Goal: Task Accomplishment & Management: Use online tool/utility

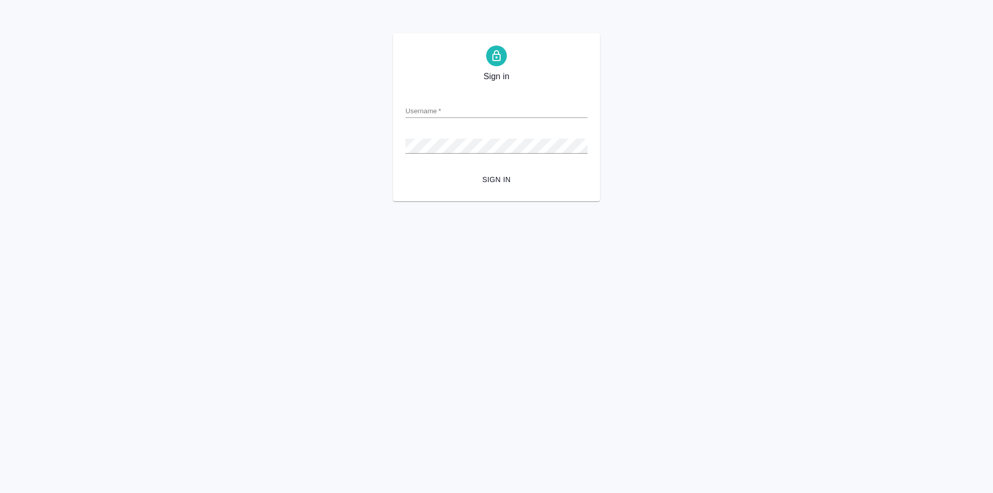
click at [412, 118] on input "Username   *" at bounding box center [497, 110] width 182 height 14
type input "[EMAIL_ADDRESS][DOMAIN_NAME]"
click at [406, 170] on button "Sign in" at bounding box center [497, 179] width 182 height 19
type input "ф"
type input "a.shulgina@awatera.com"
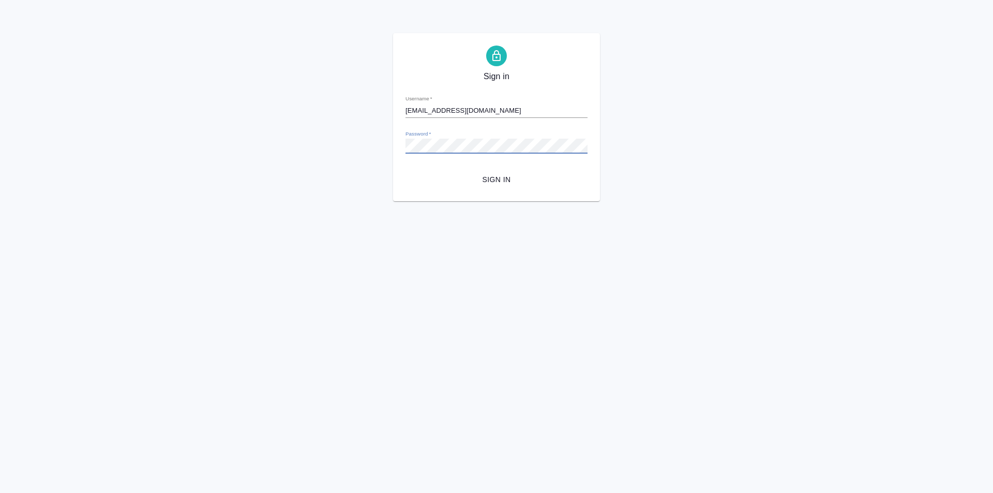
click at [406, 170] on button "Sign in" at bounding box center [497, 179] width 182 height 19
click at [386, 146] on div "Sign in Username   * a.shulgina@awatera.com Password   * urlPath   * / Sign in" at bounding box center [496, 117] width 993 height 168
click at [406, 170] on button "Sign in" at bounding box center [497, 179] width 182 height 19
click at [449, 109] on input "Username   *" at bounding box center [497, 110] width 182 height 14
type input "[EMAIL_ADDRESS][DOMAIN_NAME]"
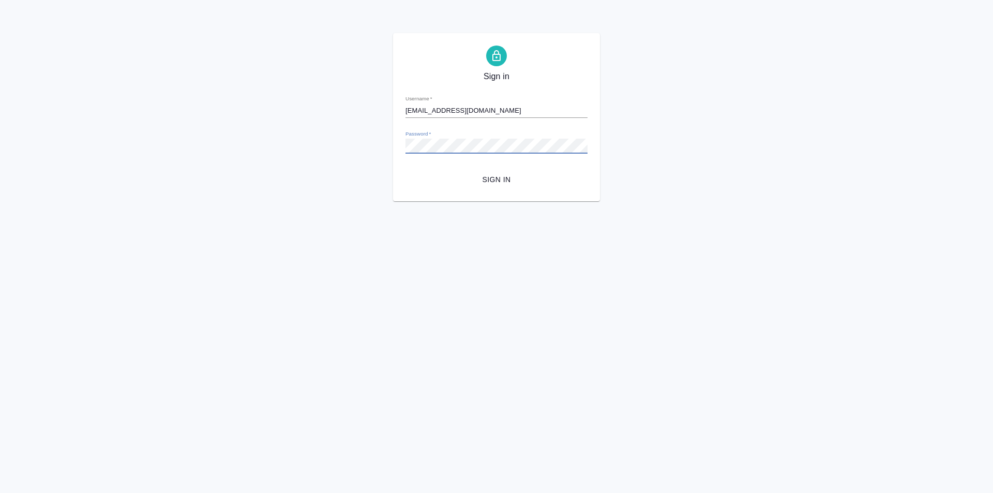
click at [406, 170] on button "Sign in" at bounding box center [497, 179] width 182 height 19
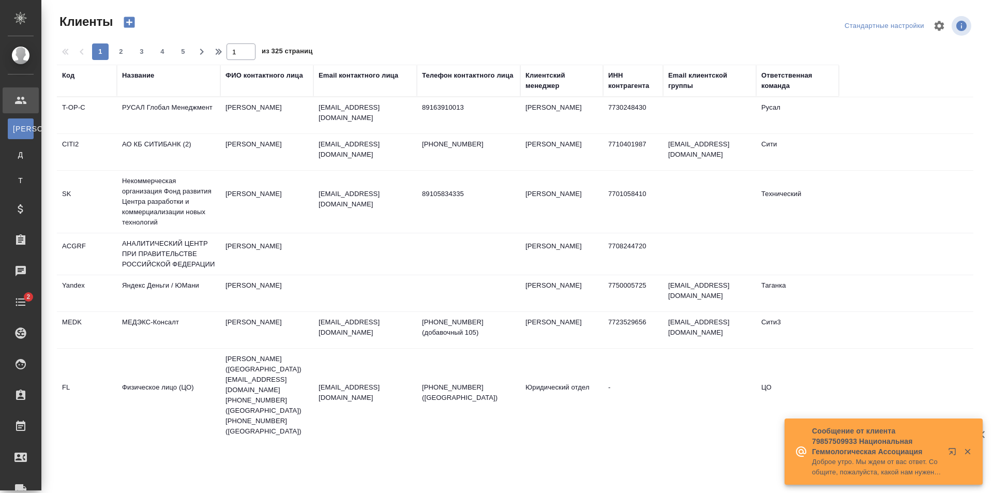
select select "RU"
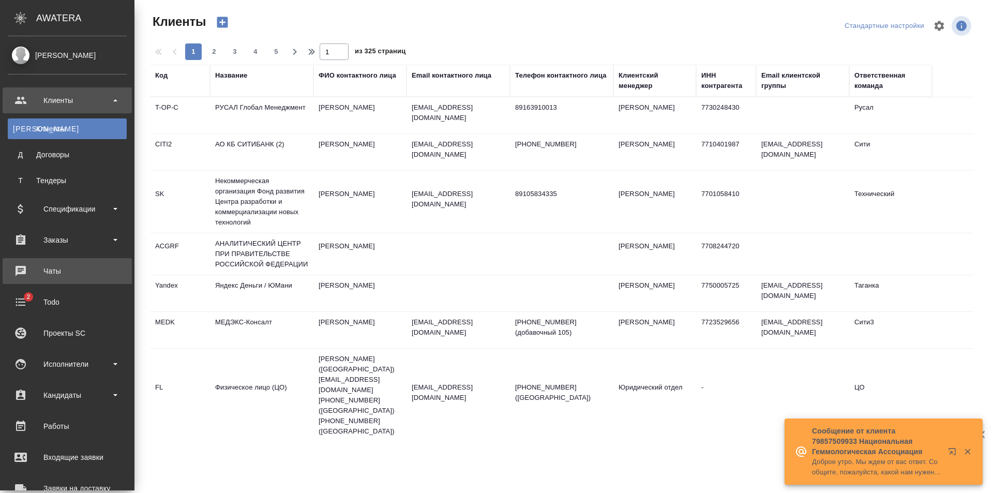
click at [18, 268] on div "Чаты" at bounding box center [67, 271] width 119 height 16
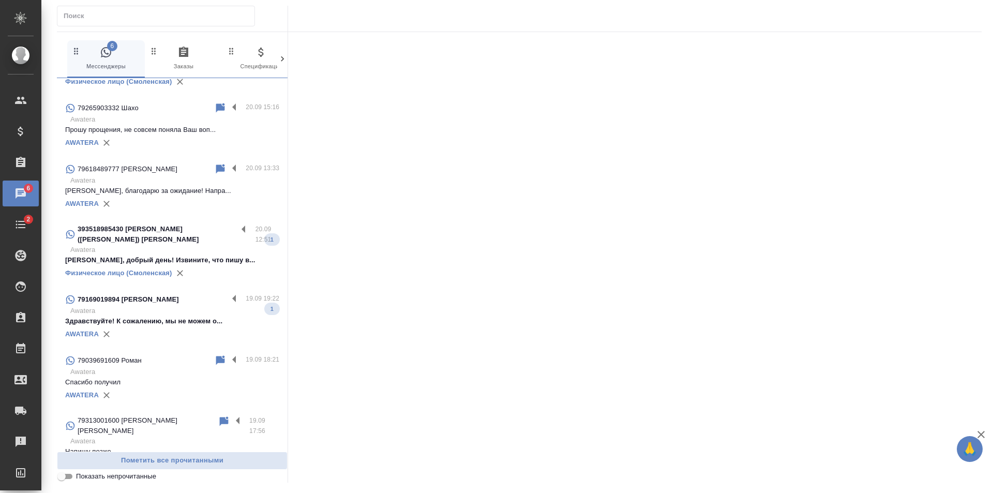
scroll to position [310, 0]
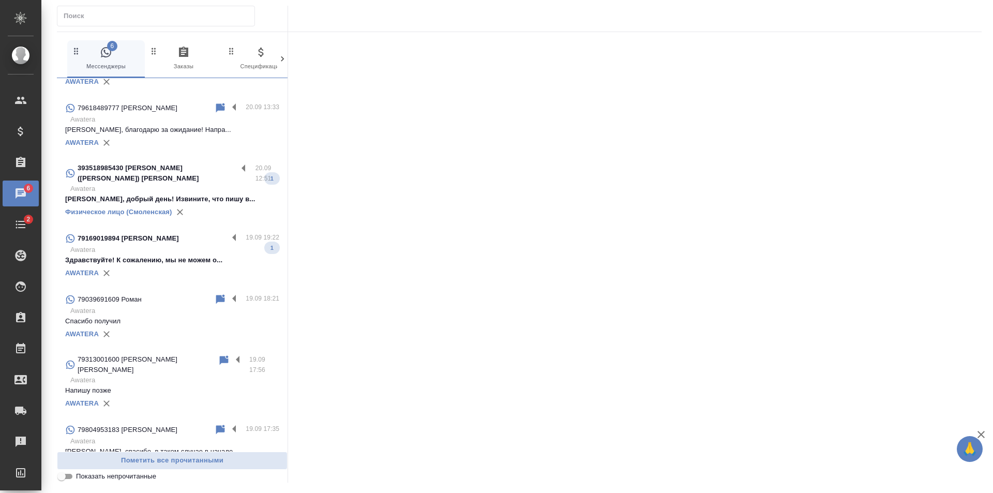
click at [169, 256] on p "Здравствуйте! К сожалению, мы не можем о..." at bounding box center [172, 260] width 214 height 10
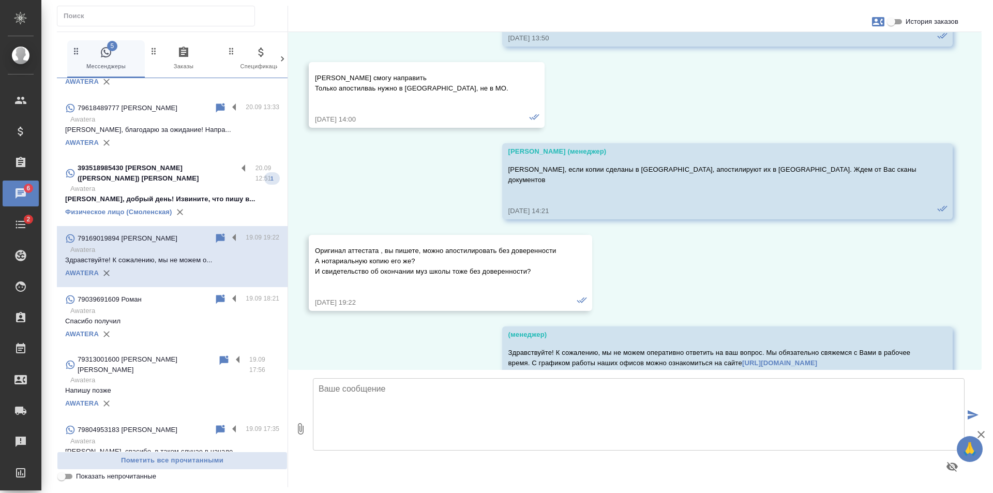
scroll to position [5274, 0]
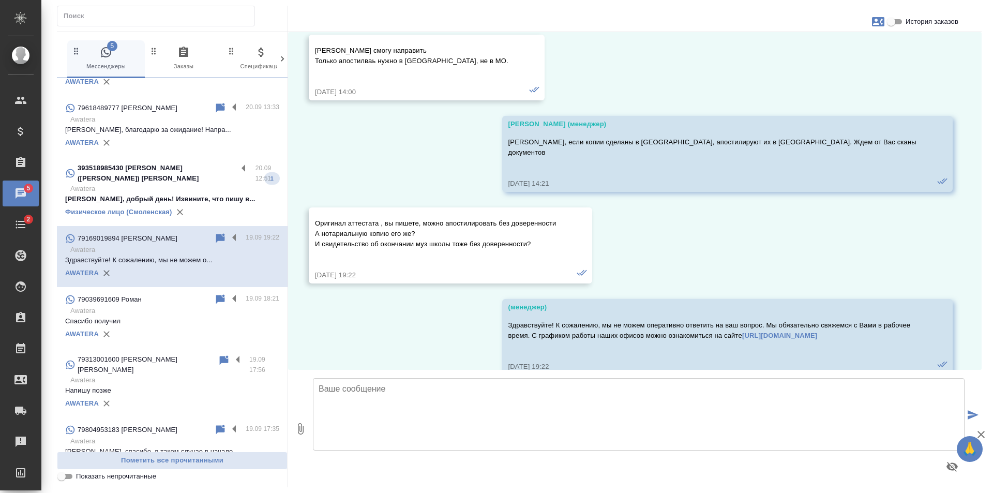
click at [502, 428] on textarea at bounding box center [639, 414] width 652 height 72
type textarea "N"
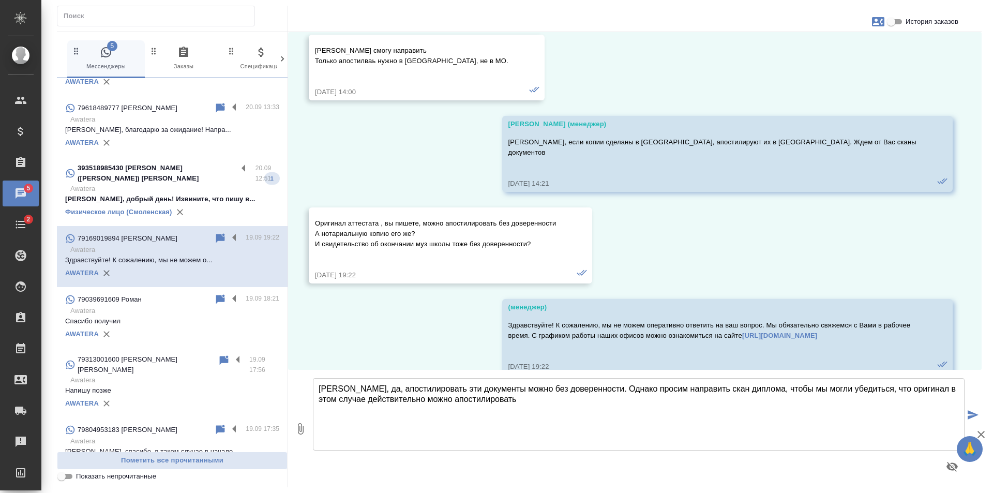
type textarea "Татьяна, да, апостилировать эти документы можно без доверенности. Однако просим…"
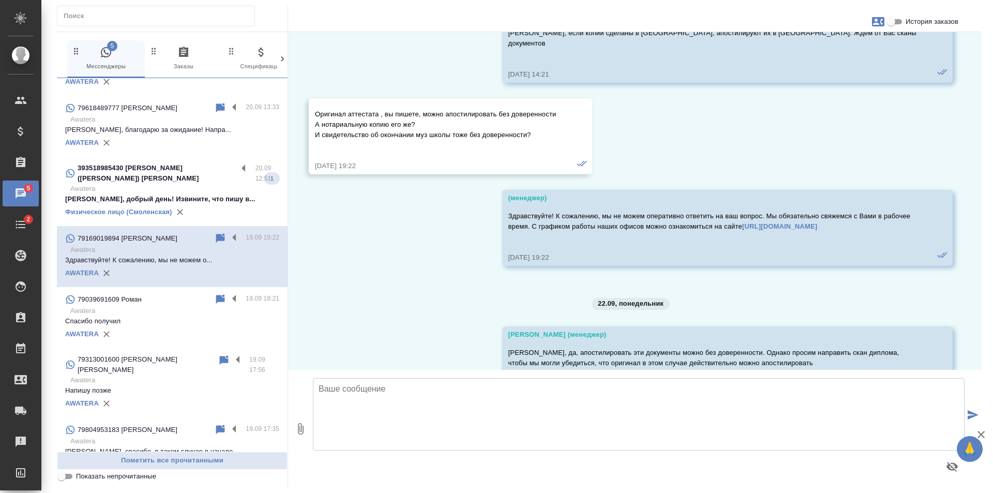
click at [153, 201] on p "Мария, добрый день! Извините, что пишу в..." at bounding box center [172, 199] width 214 height 10
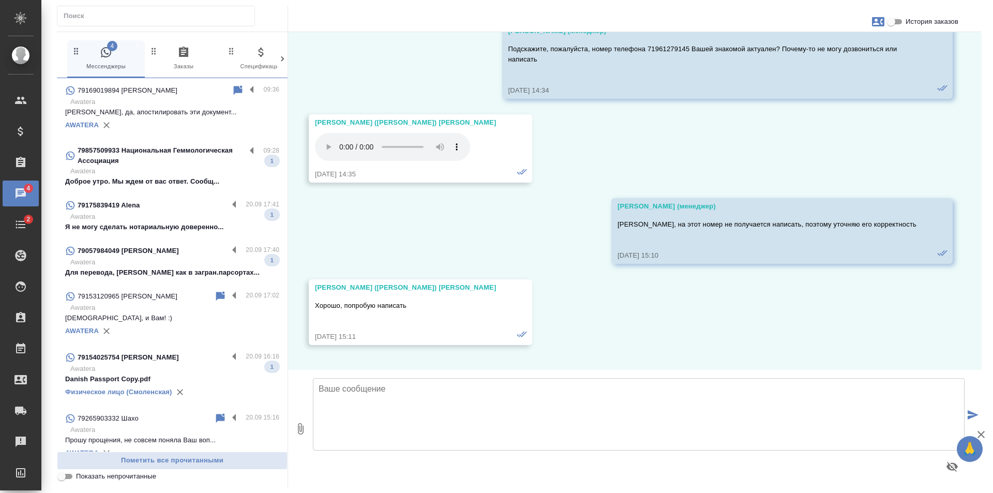
scroll to position [28807, 0]
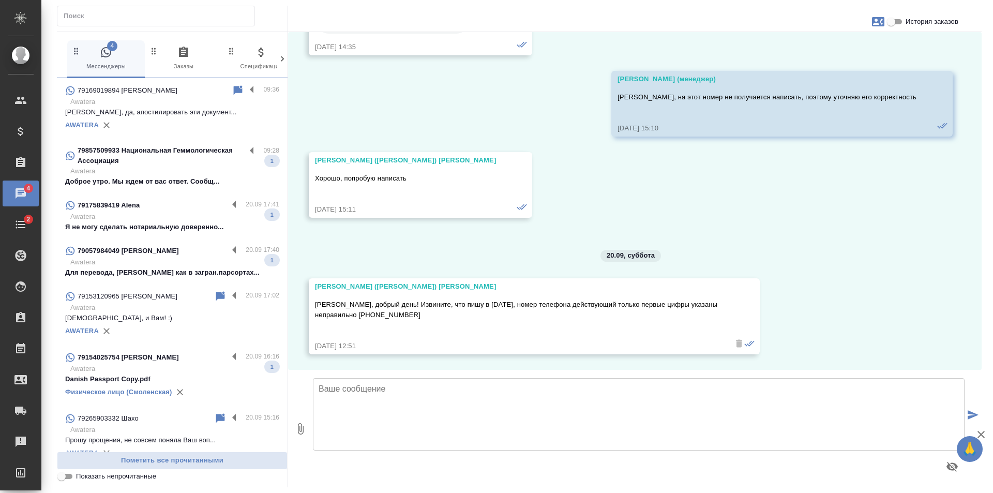
click at [940, 20] on span "История заказов" at bounding box center [932, 22] width 53 height 10
click at [910, 20] on input "История заказов" at bounding box center [891, 22] width 37 height 12
checkbox input "true"
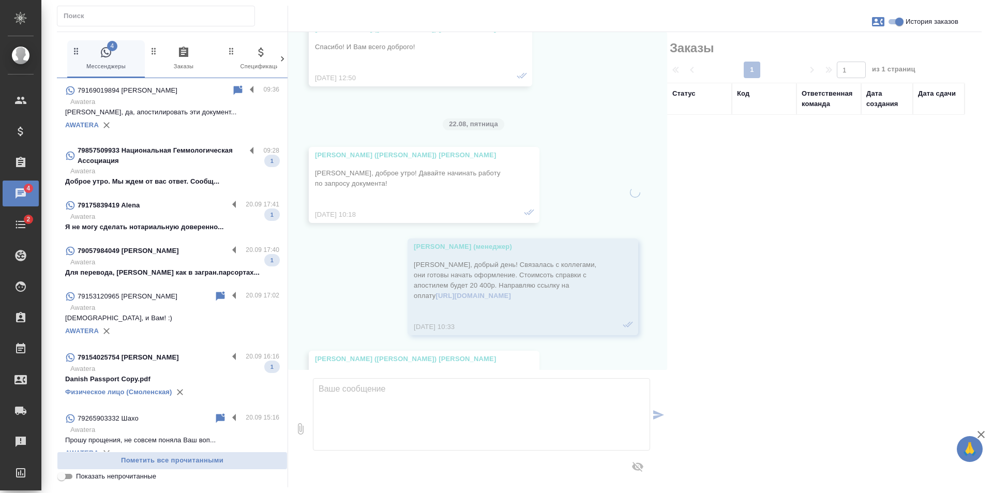
scroll to position [32056, 0]
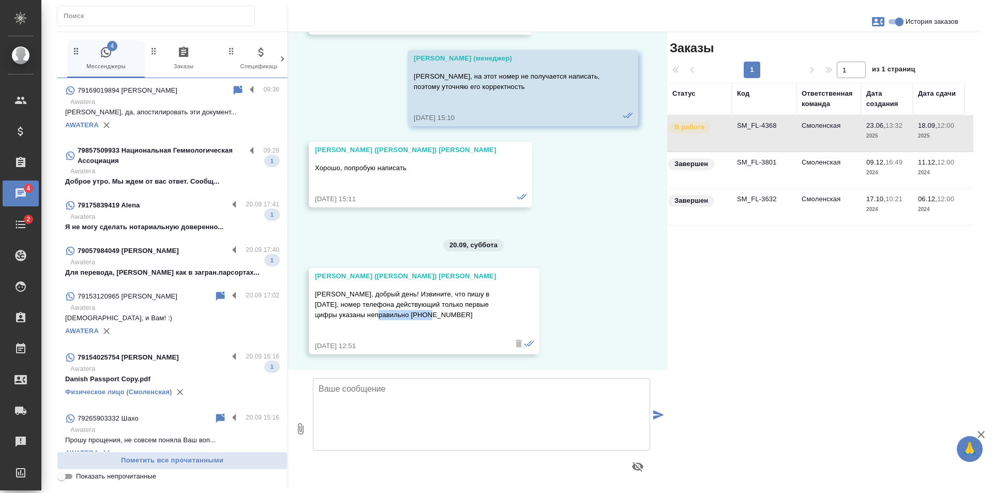
drag, startPoint x: 409, startPoint y: 336, endPoint x: 387, endPoint y: 336, distance: 22.3
click at [387, 320] on p "Мария, добрый день! Извините, что пишу в субботу, номер телефона действующий то…" at bounding box center [409, 304] width 188 height 31
copy p "о +79161279145"
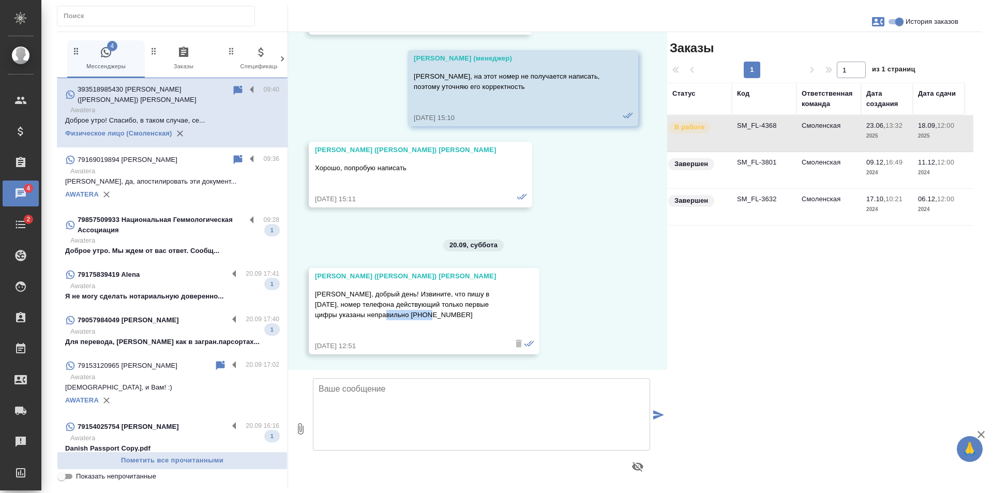
click at [188, 226] on p "79857509933 Национальная Геммологическая Ассоциация" at bounding box center [162, 225] width 168 height 21
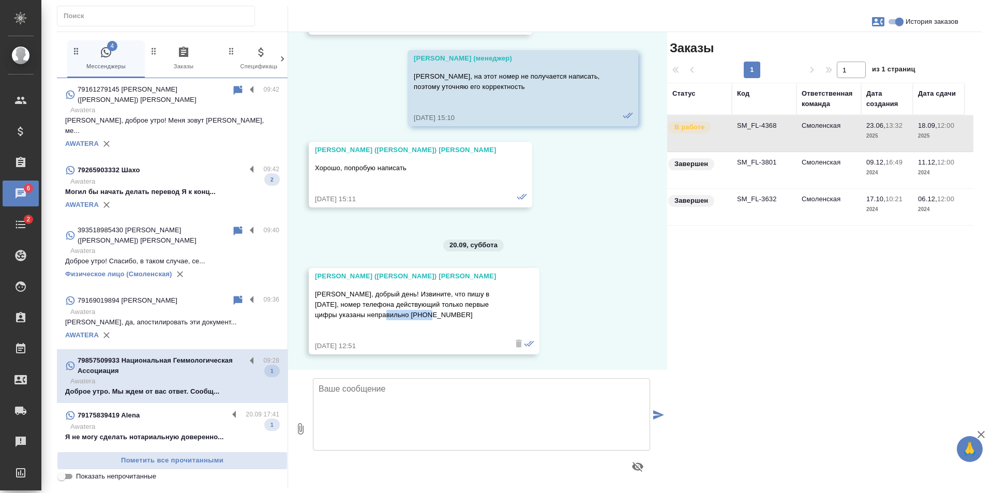
click at [174, 187] on p "Могил бы начать делать перевод Я к конц..." at bounding box center [172, 192] width 214 height 10
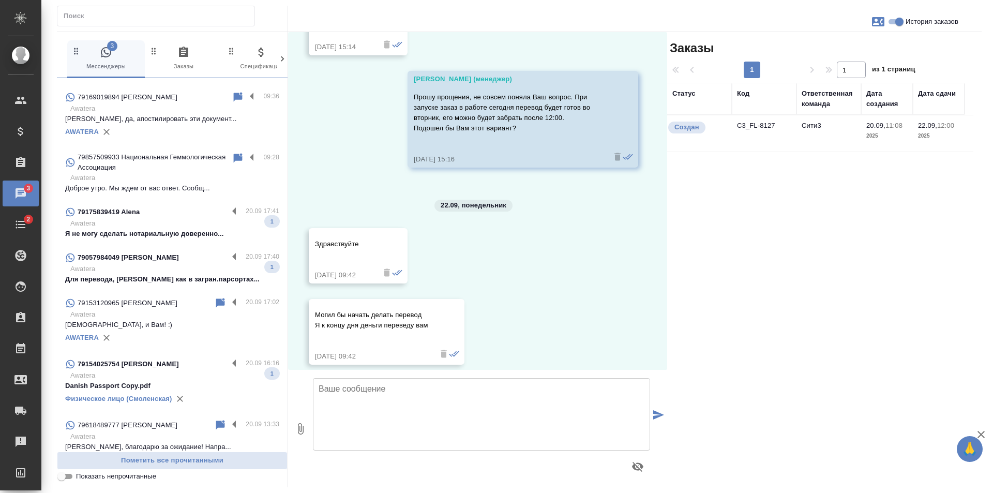
scroll to position [207, 0]
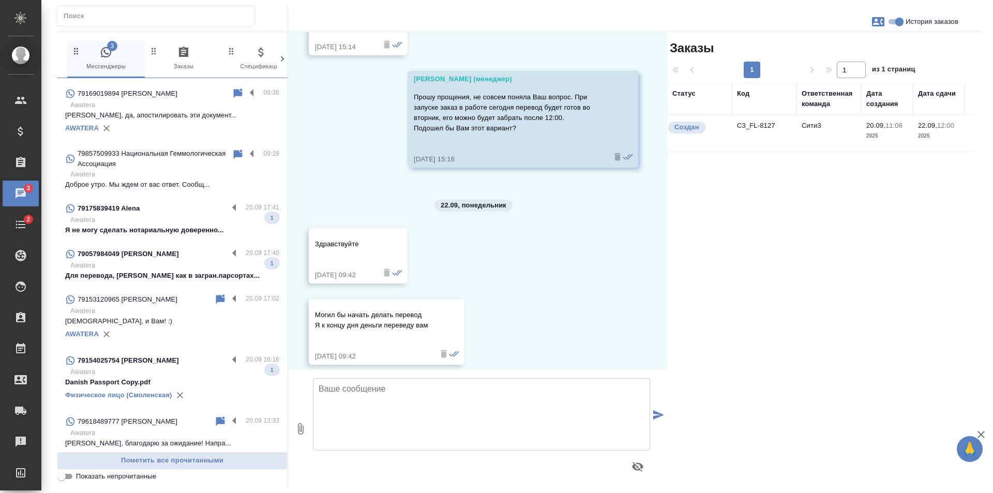
click at [184, 215] on p "Awatera" at bounding box center [174, 220] width 209 height 10
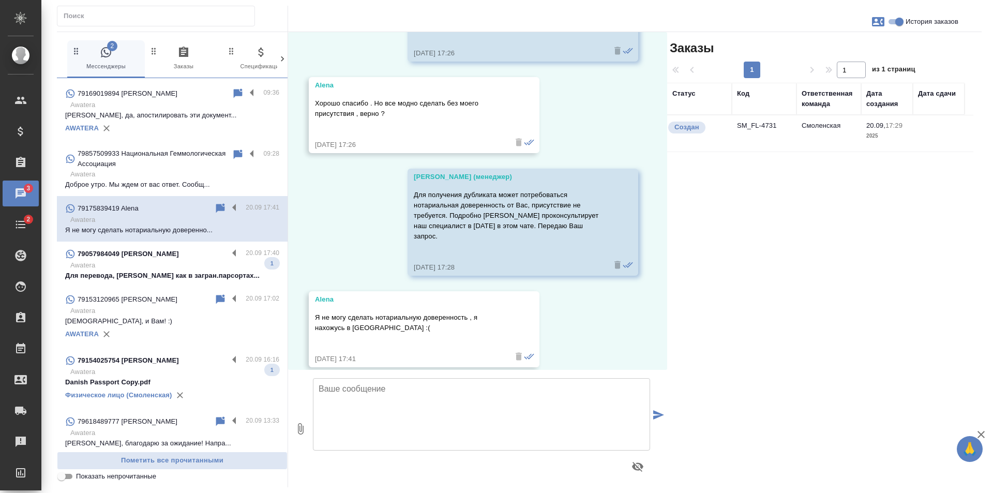
scroll to position [1955, 0]
click at [135, 260] on p "Awatera" at bounding box center [174, 265] width 209 height 10
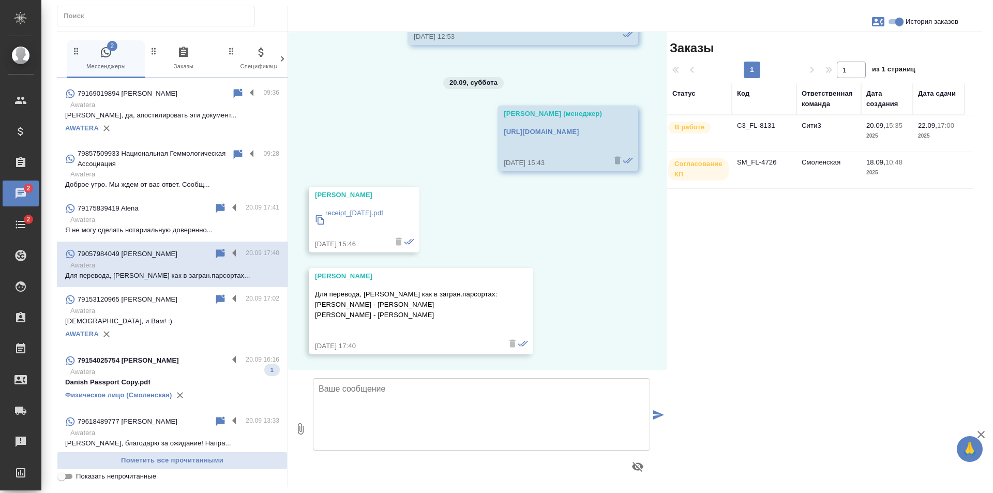
scroll to position [1348, 0]
click at [150, 367] on p "Awatera" at bounding box center [174, 372] width 209 height 10
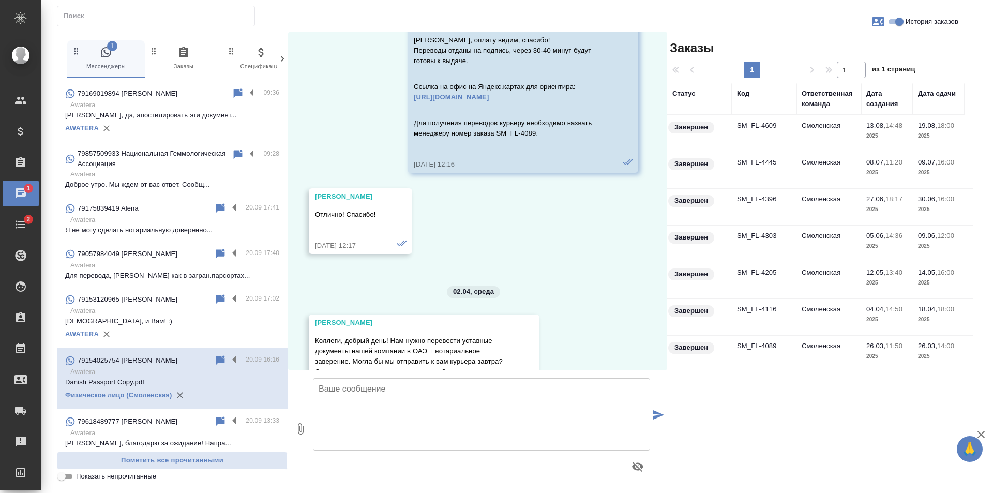
scroll to position [27159, 0]
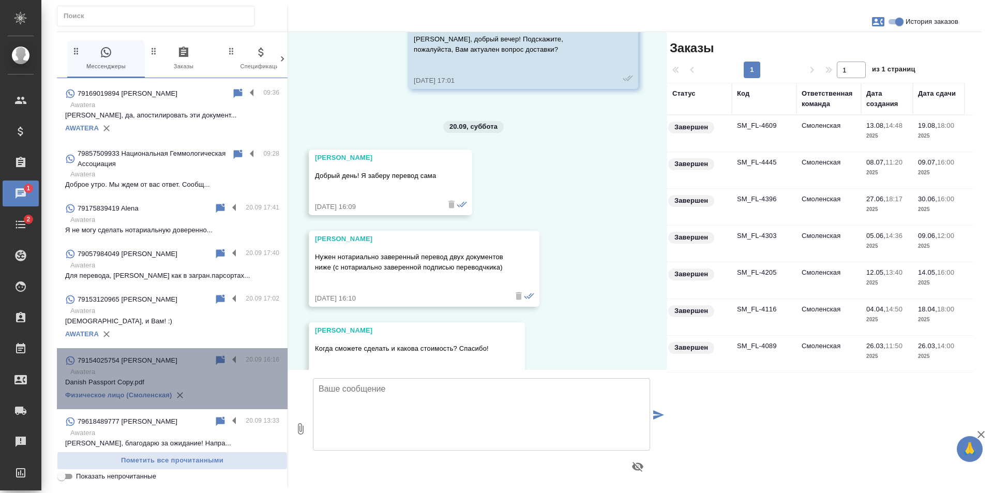
click at [214, 354] on icon at bounding box center [220, 360] width 12 height 12
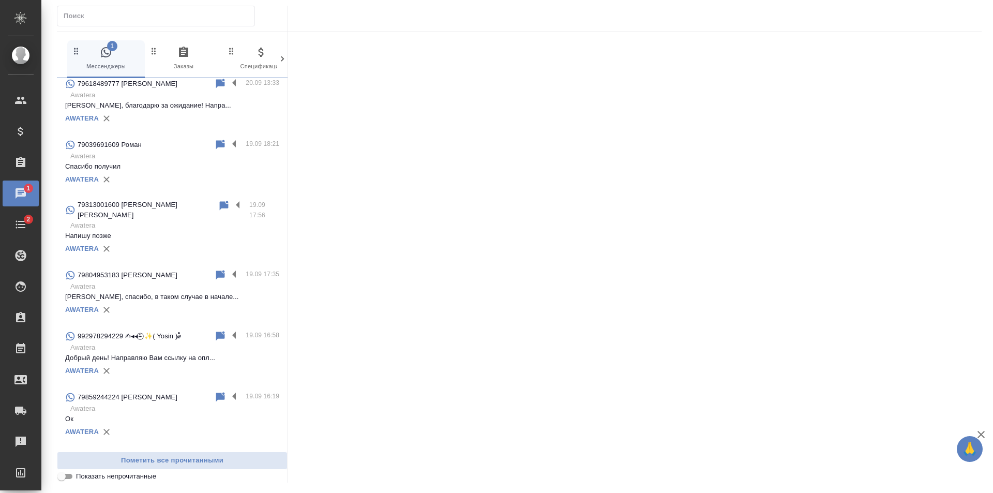
scroll to position [569, 0]
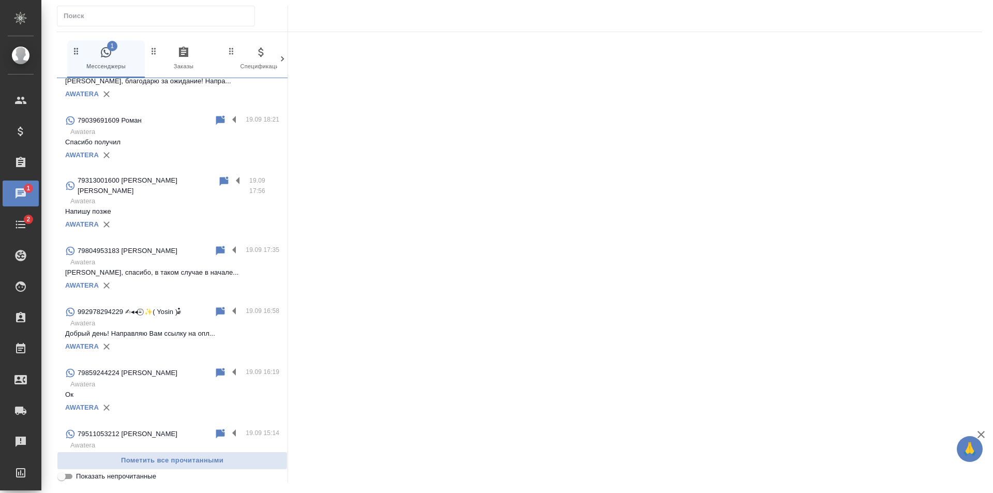
click at [162, 278] on div "AWATERA" at bounding box center [172, 286] width 214 height 16
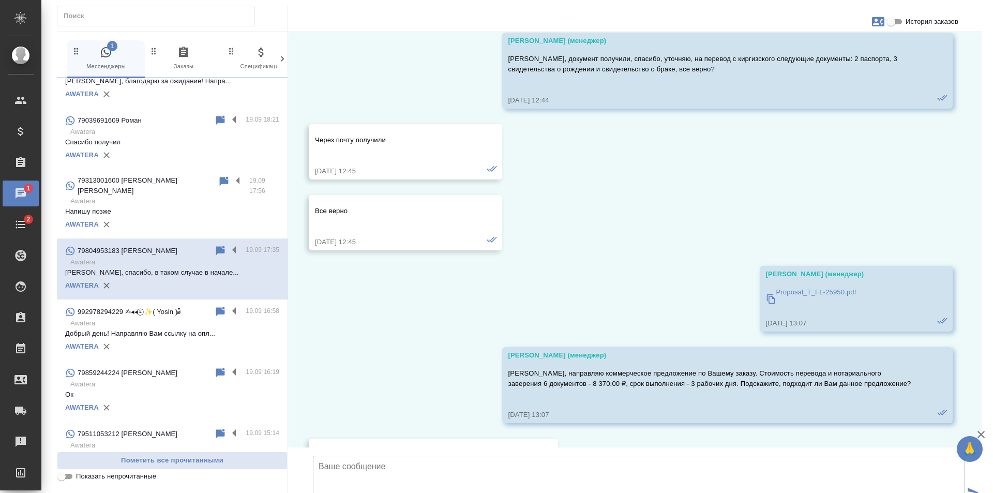
scroll to position [2794, 0]
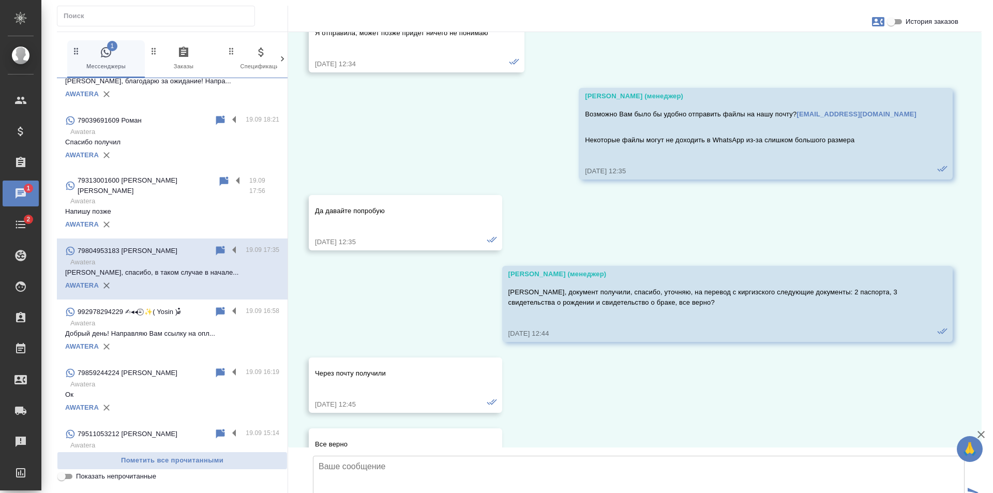
click at [922, 22] on span "История заказов" at bounding box center [932, 22] width 53 height 10
click at [910, 22] on input "История заказов" at bounding box center [891, 22] width 37 height 12
checkbox input "true"
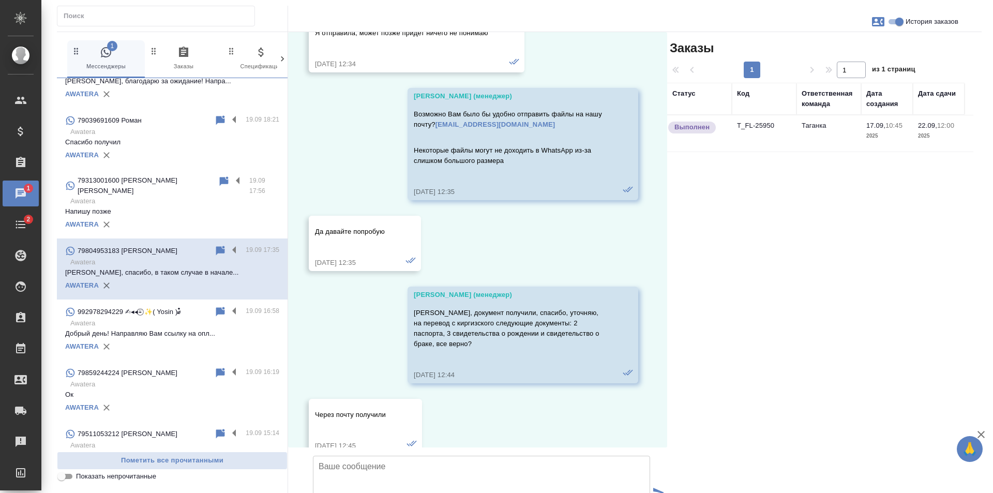
click at [745, 133] on td "T_FL-25950" at bounding box center [764, 133] width 65 height 36
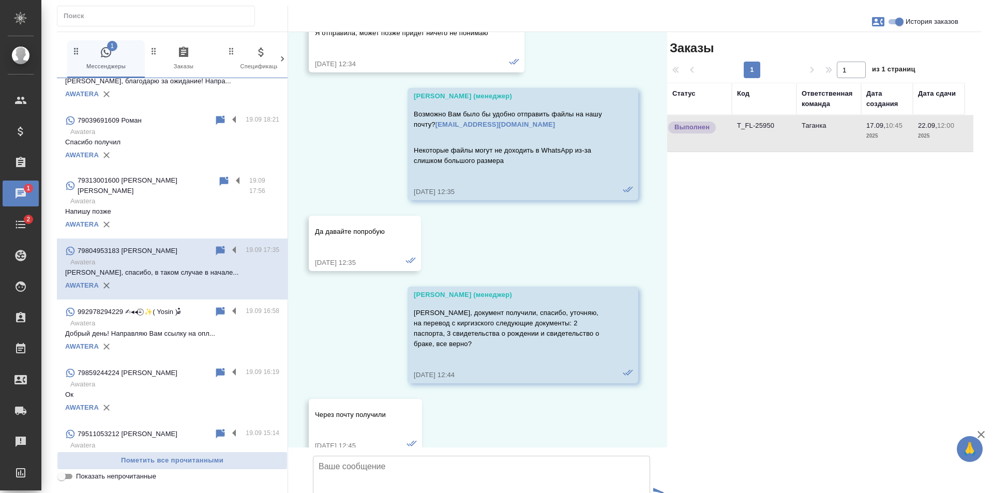
click at [745, 133] on td "T_FL-25950" at bounding box center [764, 133] width 65 height 36
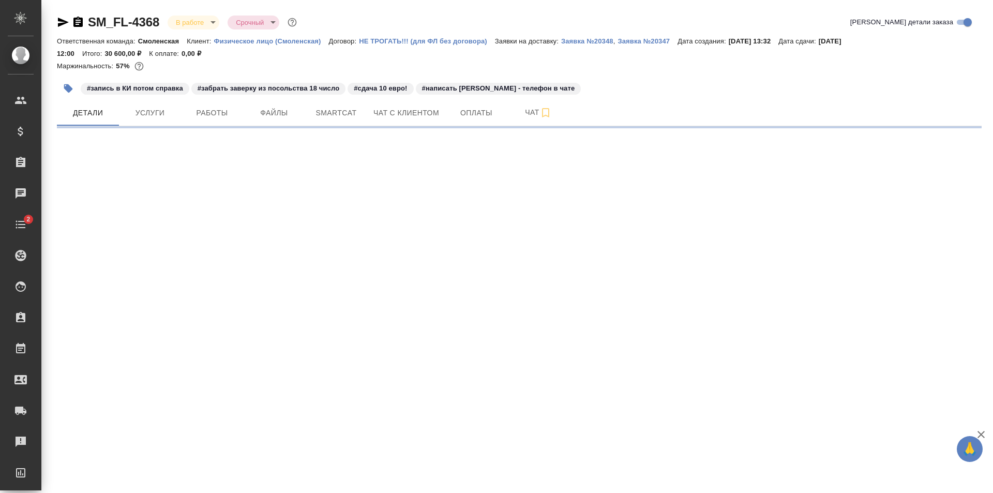
select select "RU"
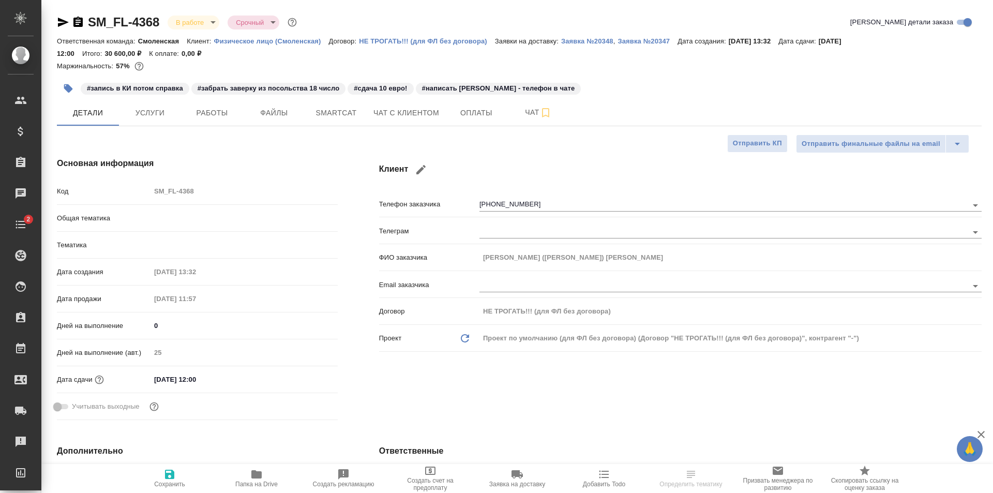
type textarea "x"
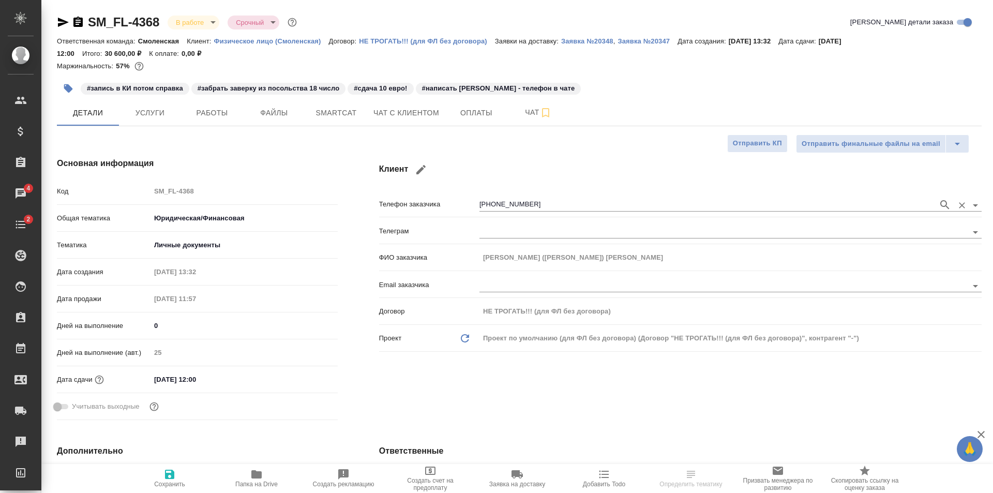
type textarea "x"
click at [419, 171] on icon "button" at bounding box center [421, 169] width 9 height 9
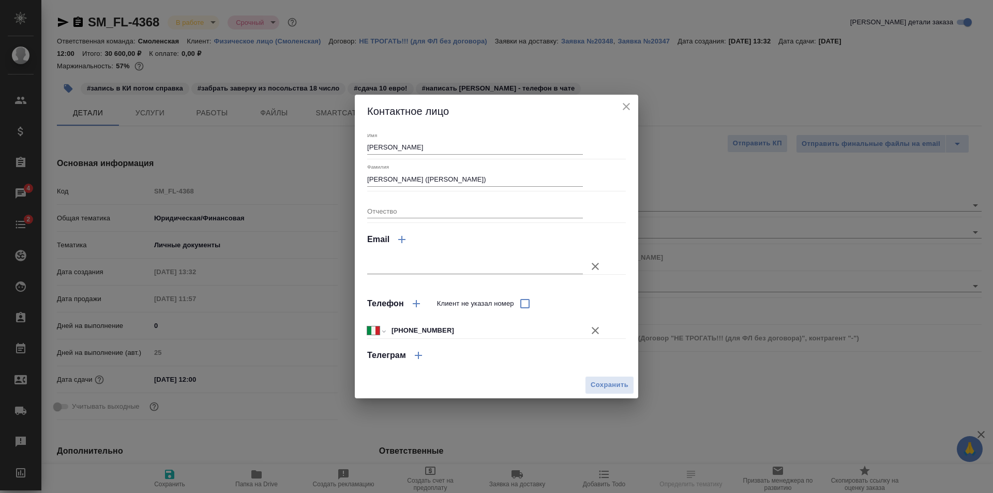
type input "[PERSON_NAME]"
type input "[PERSON_NAME] ([PERSON_NAME])"
select select "IT"
type input "[PHONE_NUMBER]"
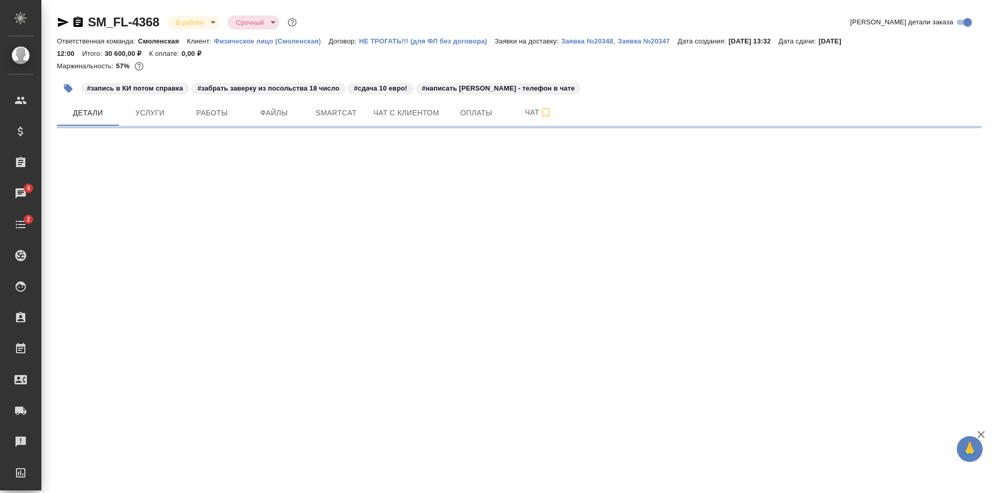
select select "RU"
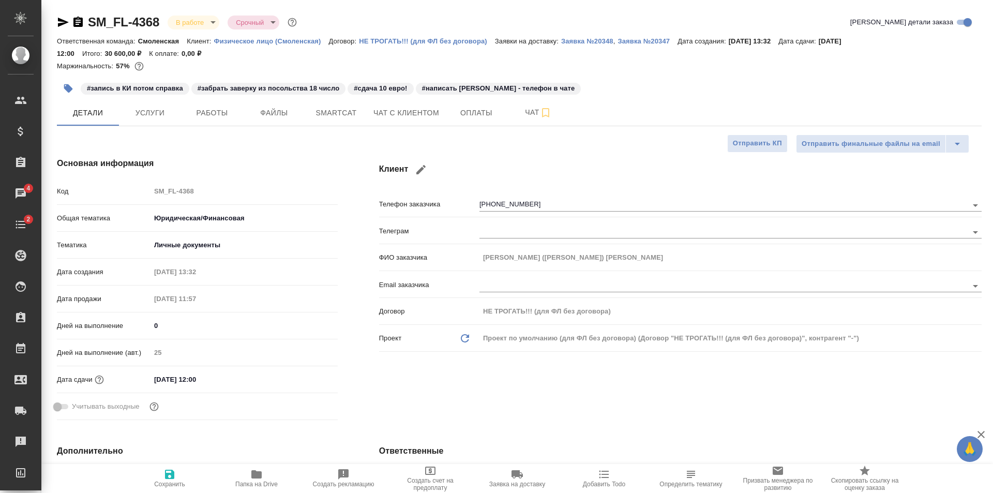
type textarea "x"
click at [419, 172] on icon "button" at bounding box center [421, 169] width 9 height 9
type input "Ольга"
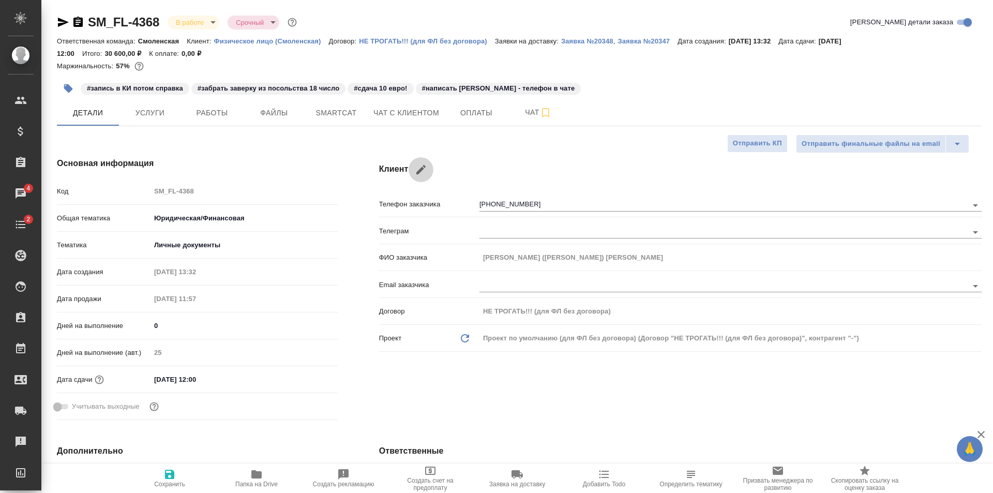
type input "Чубарова (Фецкович)"
select select "IT"
type input "+39 351 898 5430"
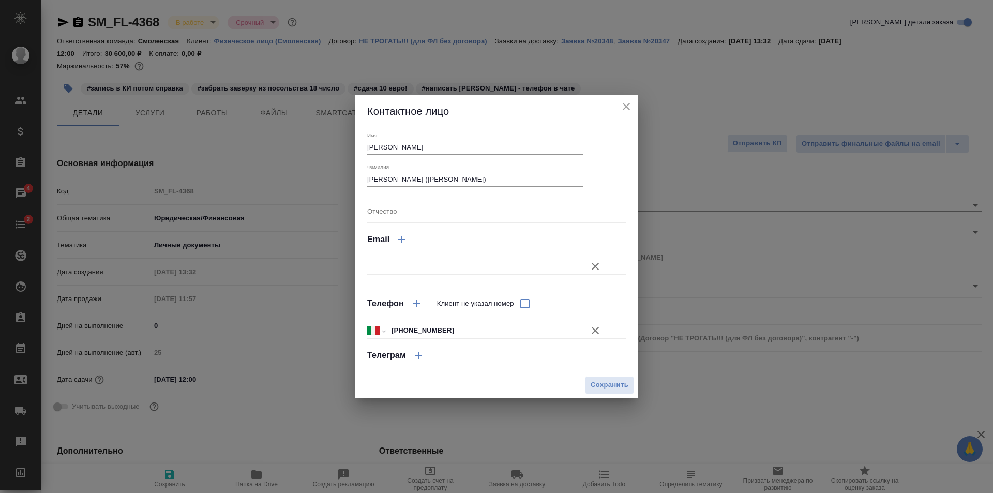
click at [411, 306] on icon "button" at bounding box center [416, 304] width 12 height 12
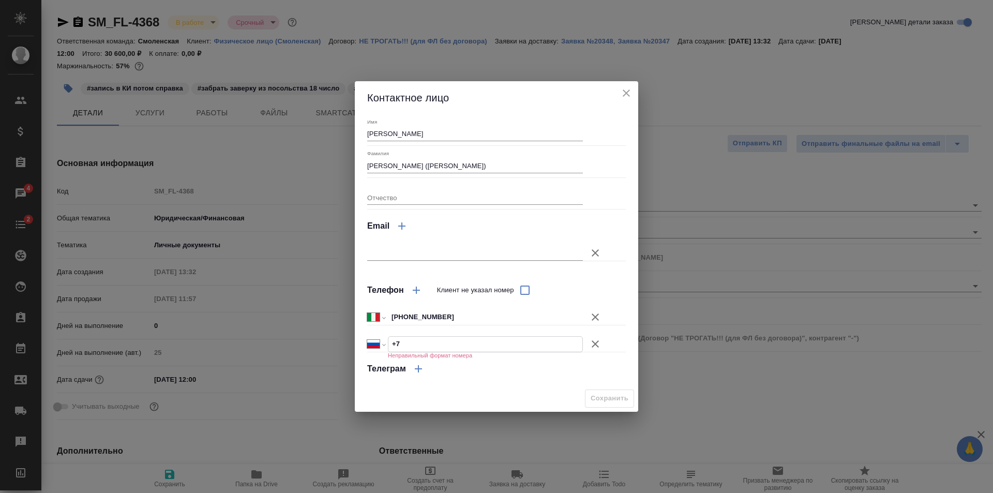
click at [418, 339] on input "+7" at bounding box center [486, 344] width 194 height 15
paste input "79161279145"
select select "KZ"
type input "+7 79161279145"
click at [406, 342] on input "+7 79161279145" at bounding box center [486, 344] width 194 height 15
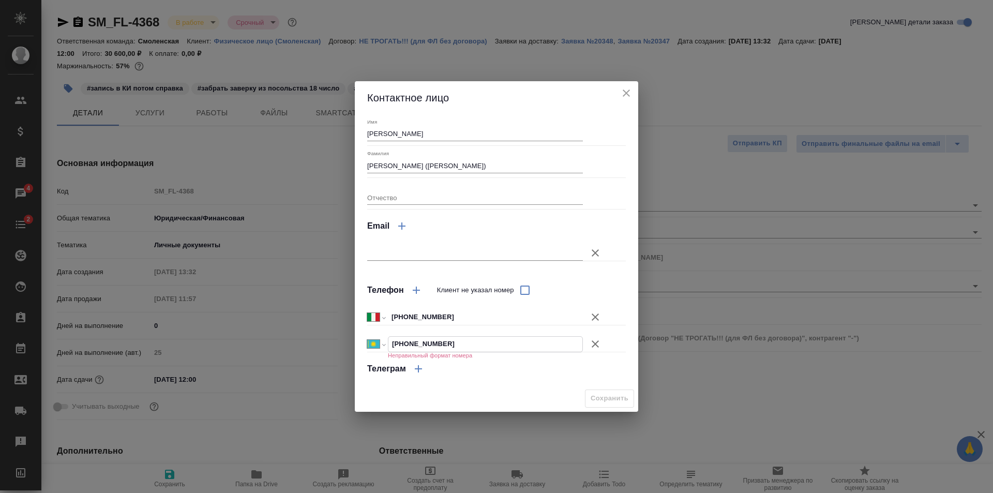
select select "RU"
type input "+7 916 127 91 45"
click at [590, 395] on button "Сохранить" at bounding box center [609, 399] width 49 height 18
type textarea "x"
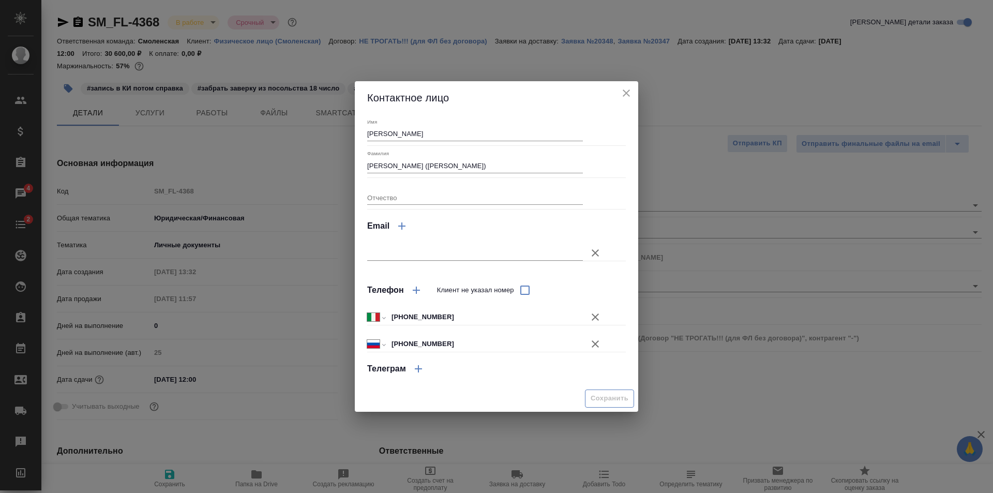
type textarea "x"
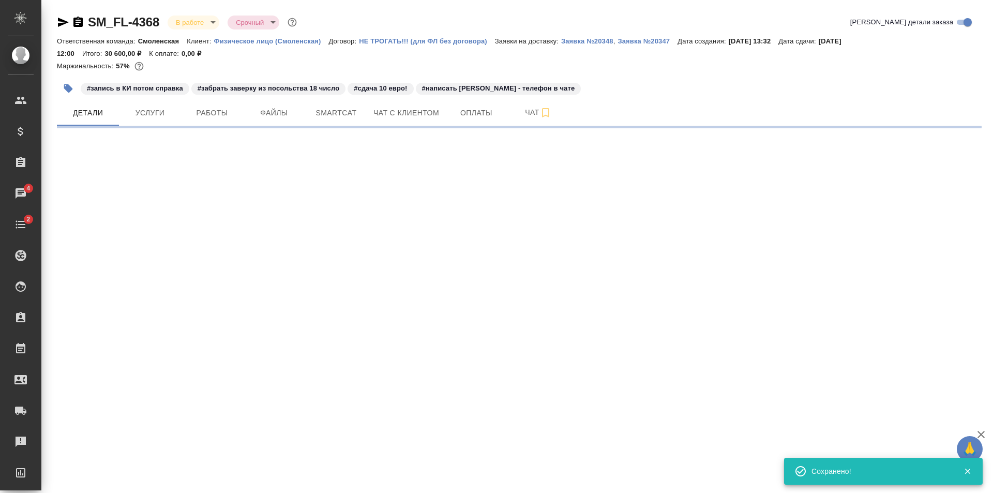
select select "RU"
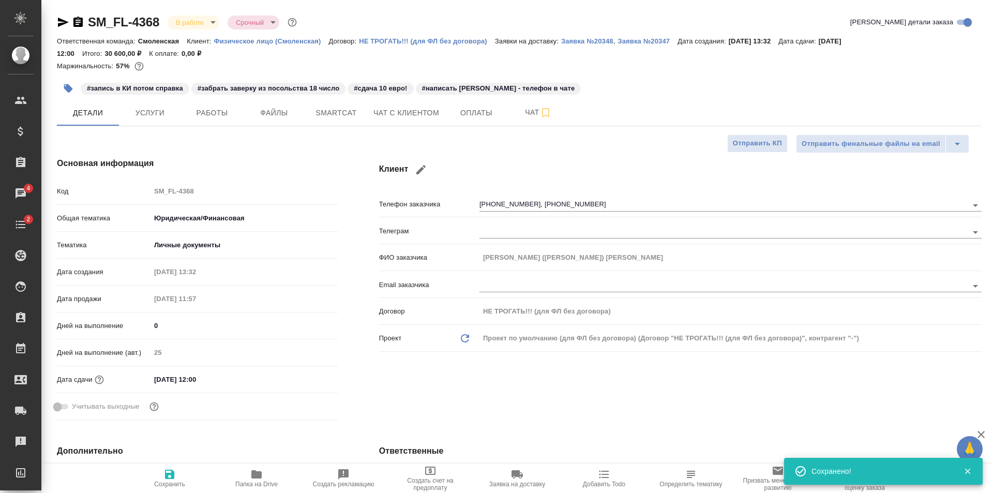
type textarea "x"
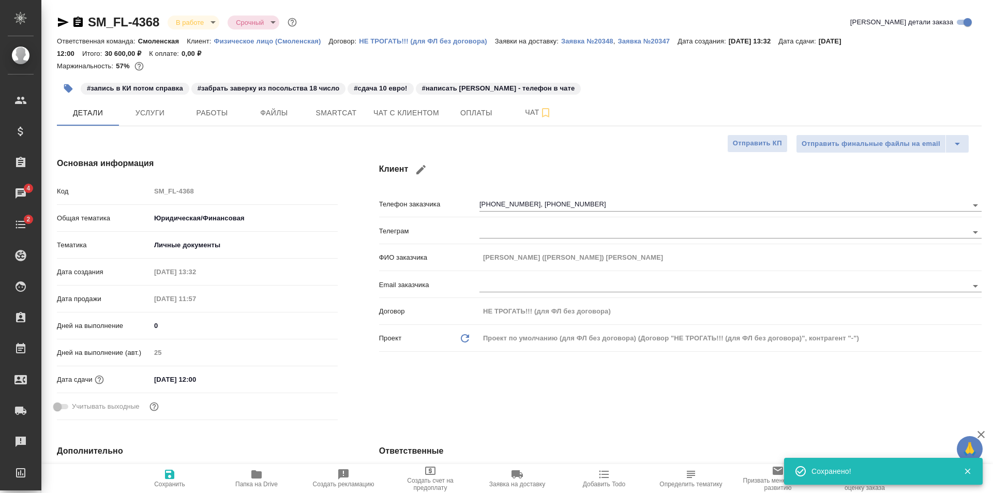
type textarea "x"
click at [168, 472] on icon "button" at bounding box center [170, 474] width 12 height 12
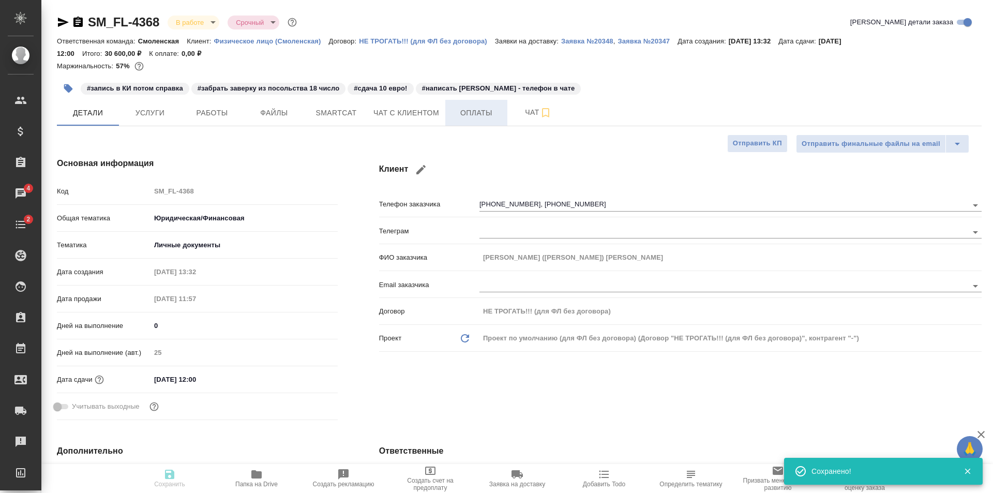
type textarea "x"
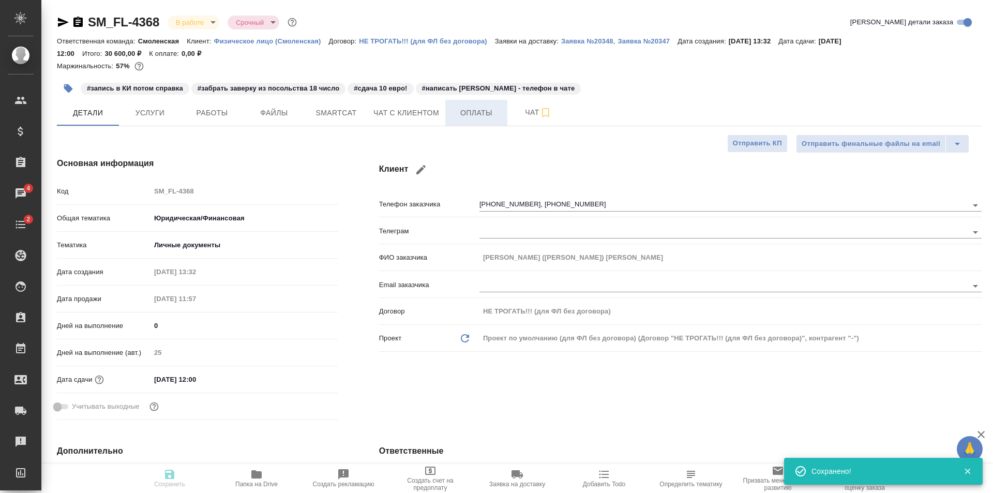
type textarea "x"
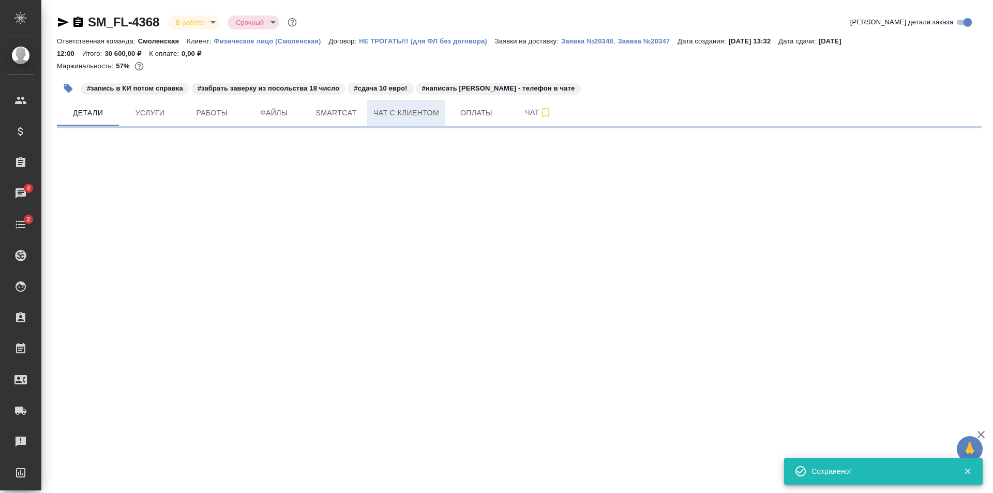
select select "RU"
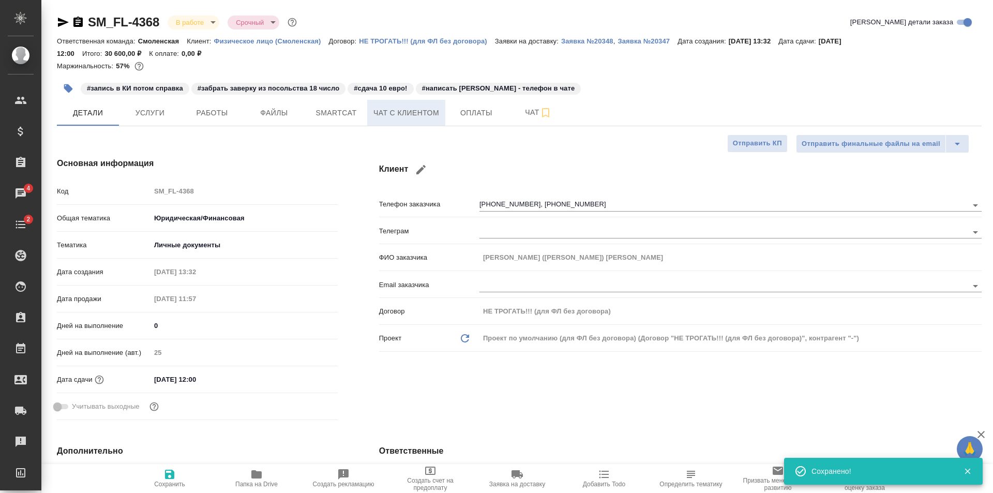
type textarea "x"
click at [399, 114] on span "Чат с клиентом" at bounding box center [407, 113] width 66 height 13
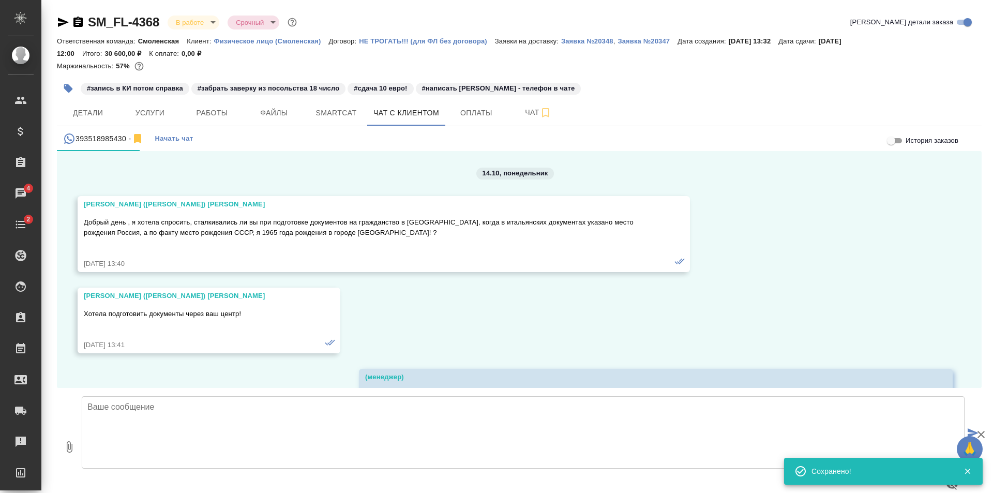
click at [173, 135] on span "Начать чат" at bounding box center [174, 139] width 38 height 12
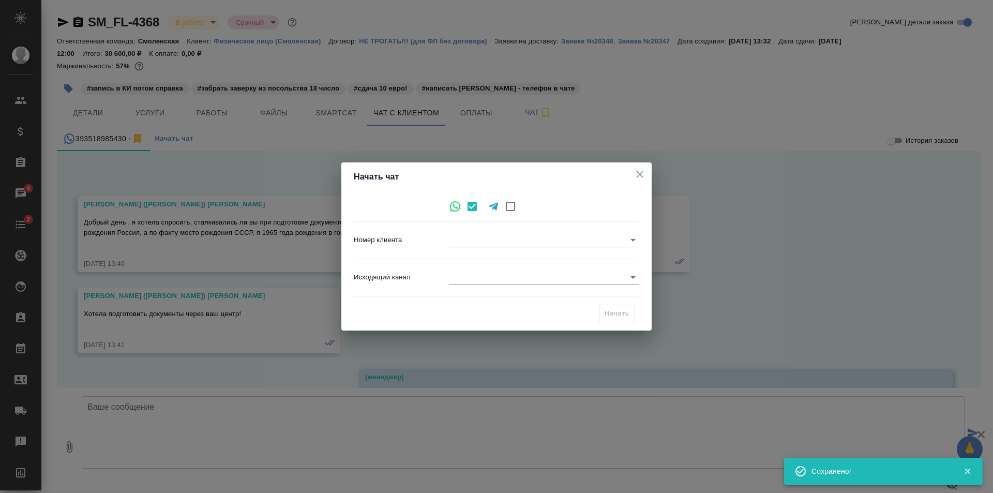
type input "e9361251b92cc71302ba9305"
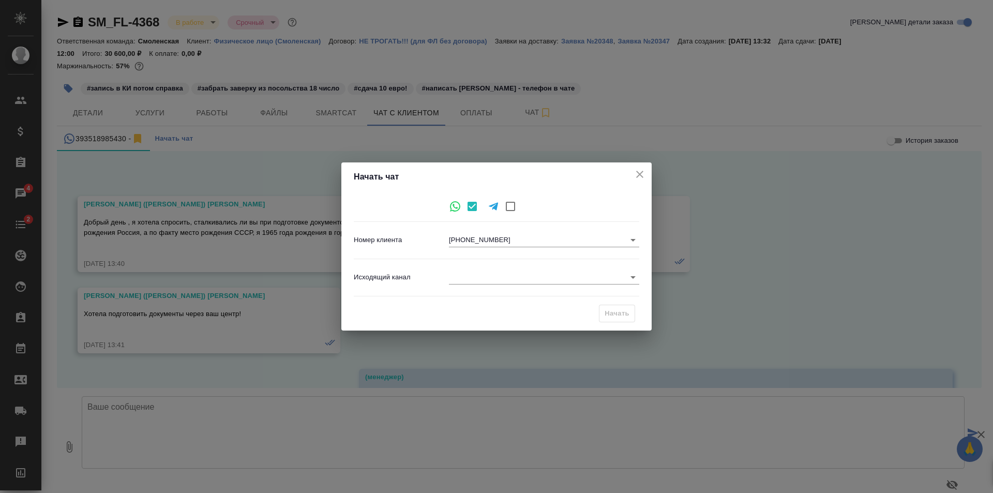
scroll to position [28245, 0]
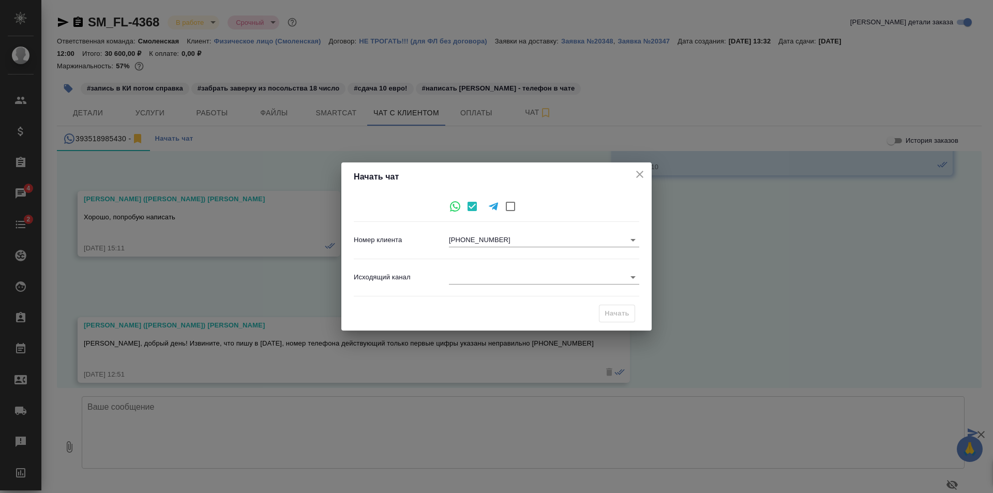
click at [513, 270] on body "🙏 .cls-1 fill:#fff; AWATERA [PERSON_NAME] Спецификации Заказы 4 Чаты 2 Todo Про…" at bounding box center [496, 246] width 993 height 493
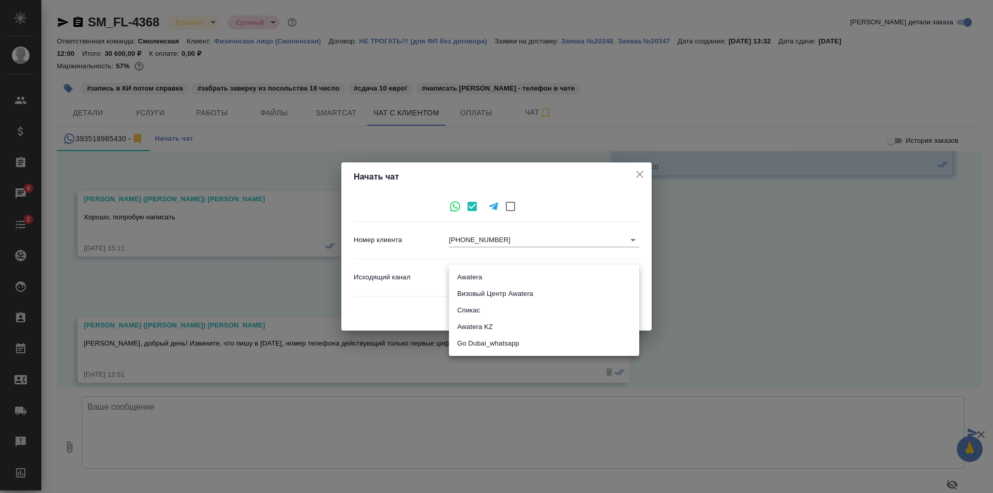
click at [512, 280] on li "Awatera" at bounding box center [544, 277] width 190 height 17
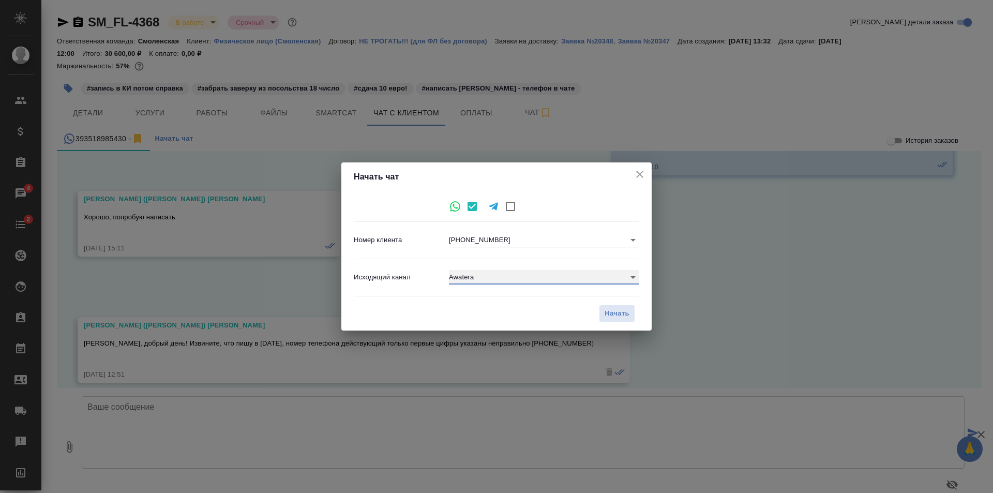
type input "2"
click at [617, 313] on span "Начать" at bounding box center [617, 314] width 25 height 12
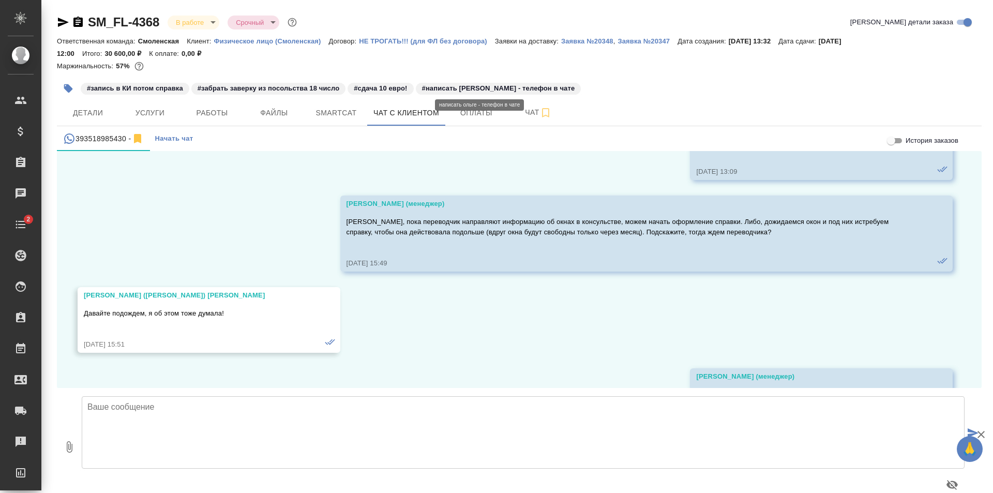
scroll to position [28225, 0]
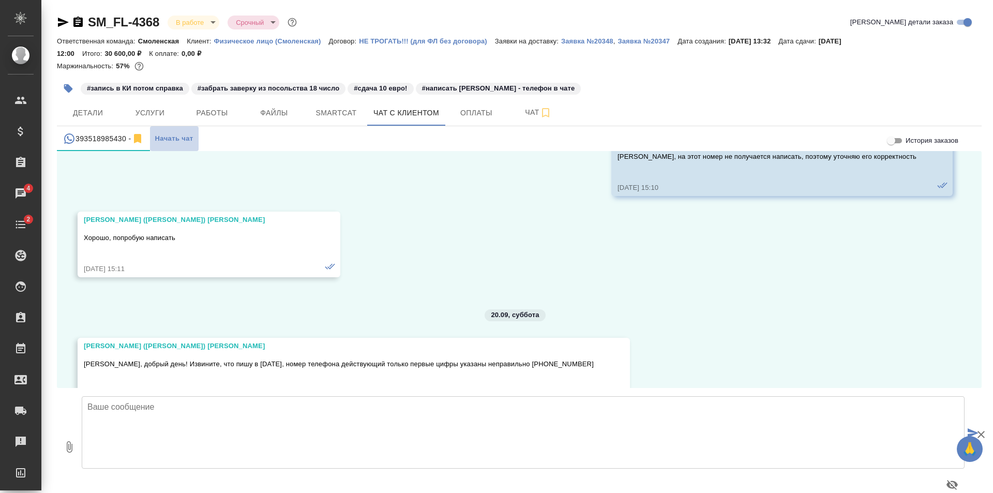
click at [168, 137] on span "Начать чат" at bounding box center [174, 139] width 38 height 12
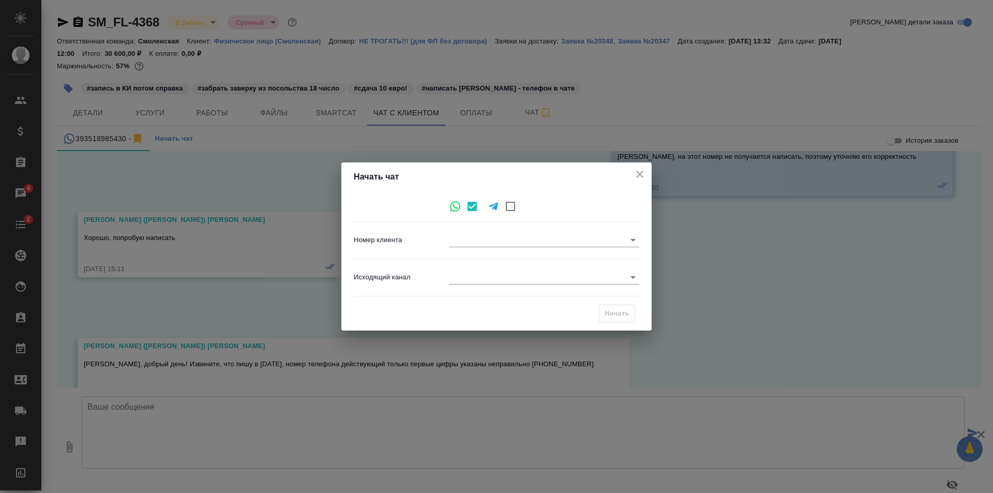
type input "e9361251b92cc71302ba9305"
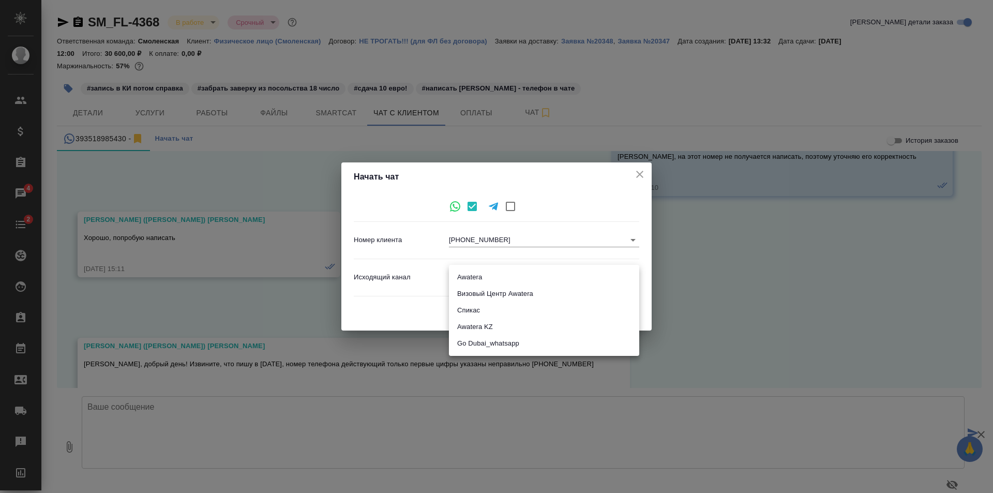
click at [481, 272] on body "🙏 .cls-1 fill:#fff; AWATERA [PERSON_NAME] Спецификации Заказы 4 Чаты 2 Todo Про…" at bounding box center [496, 246] width 993 height 493
click at [481, 275] on li "Awatera" at bounding box center [544, 277] width 190 height 17
type input "2"
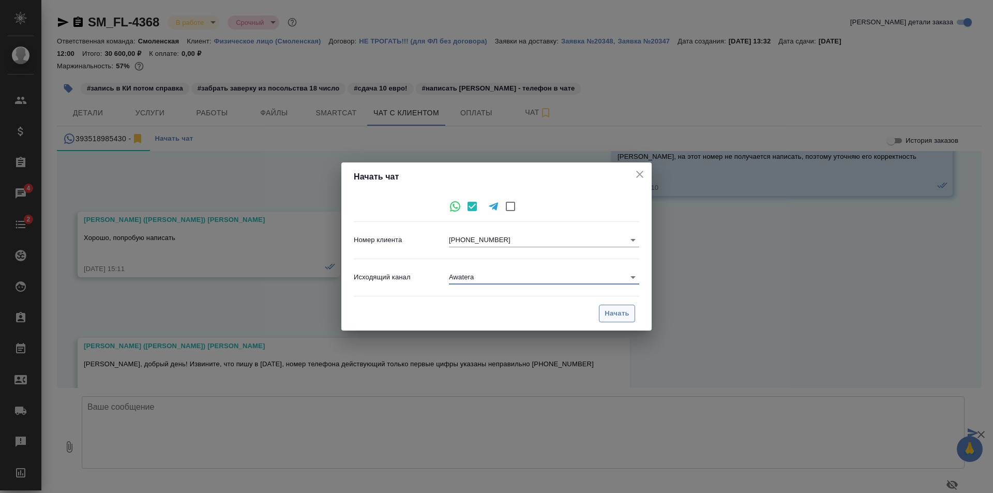
click at [614, 312] on span "Начать" at bounding box center [617, 314] width 25 height 12
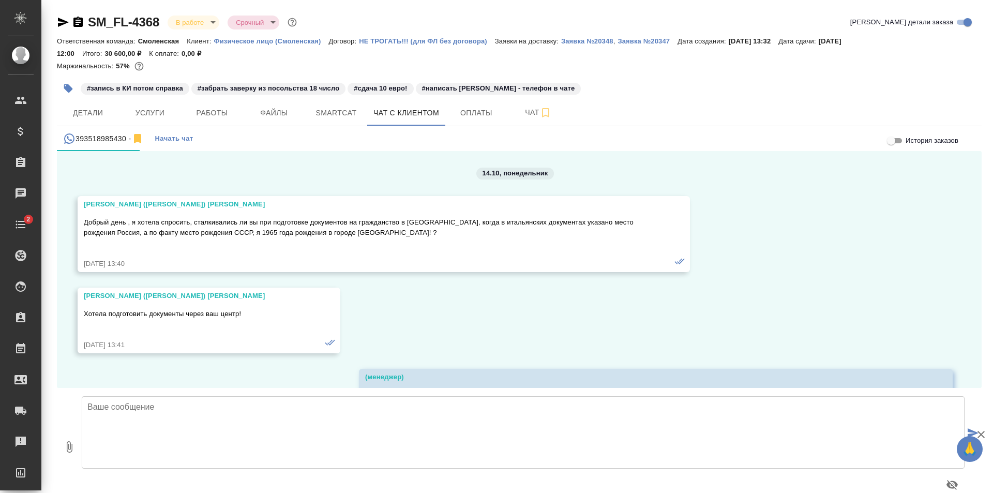
click at [168, 135] on span "Начать чат" at bounding box center [174, 139] width 38 height 12
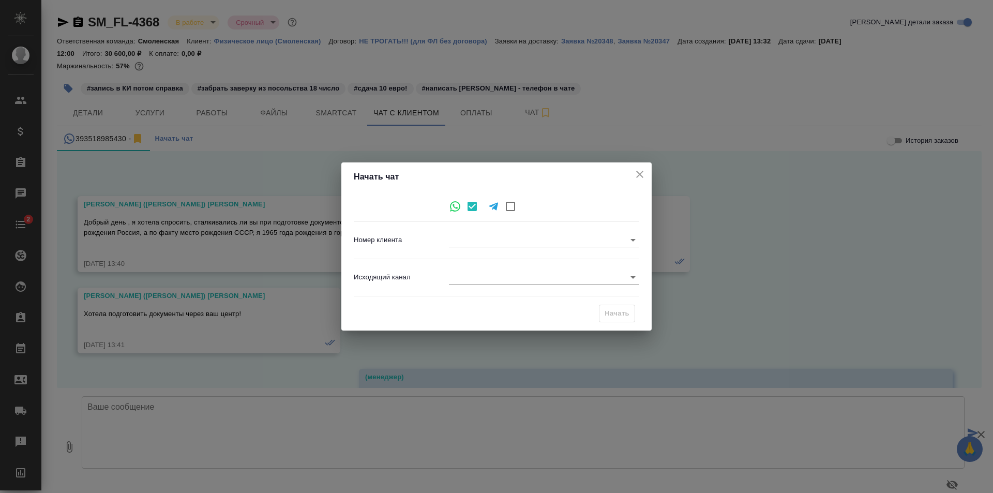
scroll to position [28225, 0]
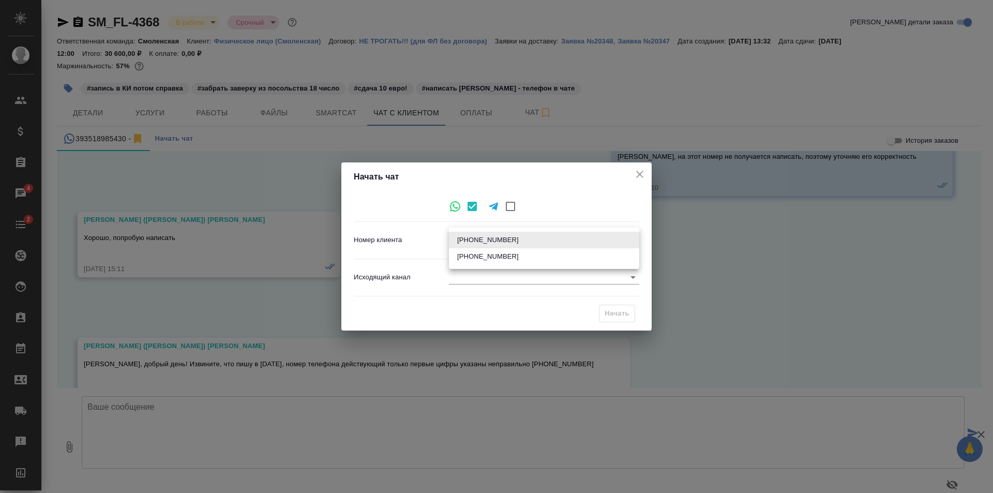
click at [498, 239] on body "🙏 .cls-1 fill:#fff; AWATERA Shulgina Anna Клиенты Спецификации Заказы 4 Чаты 2 …" at bounding box center [496, 246] width 993 height 493
click at [502, 251] on li "+79161279145" at bounding box center [544, 256] width 190 height 17
type input "b8a84775ac8451d50f19249f"
click at [501, 262] on div "+393518985430 +79161279145" at bounding box center [496, 246] width 993 height 493
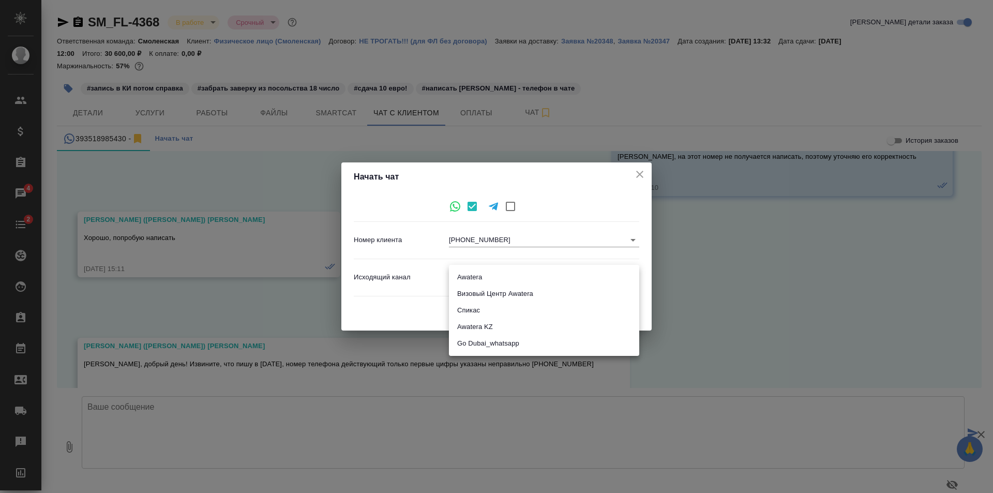
click at [498, 278] on body "🙏 .cls-1 fill:#fff; AWATERA Shulgina Anna Клиенты Спецификации Заказы 4 Чаты 2 …" at bounding box center [496, 246] width 993 height 493
click at [498, 278] on li "Awatera" at bounding box center [544, 277] width 190 height 17
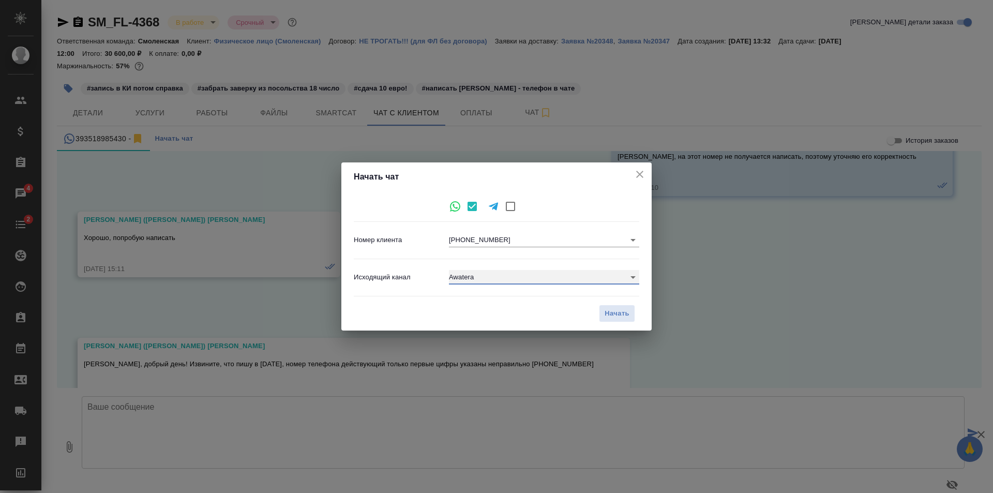
type input "2"
click at [619, 311] on span "Начать" at bounding box center [617, 314] width 25 height 12
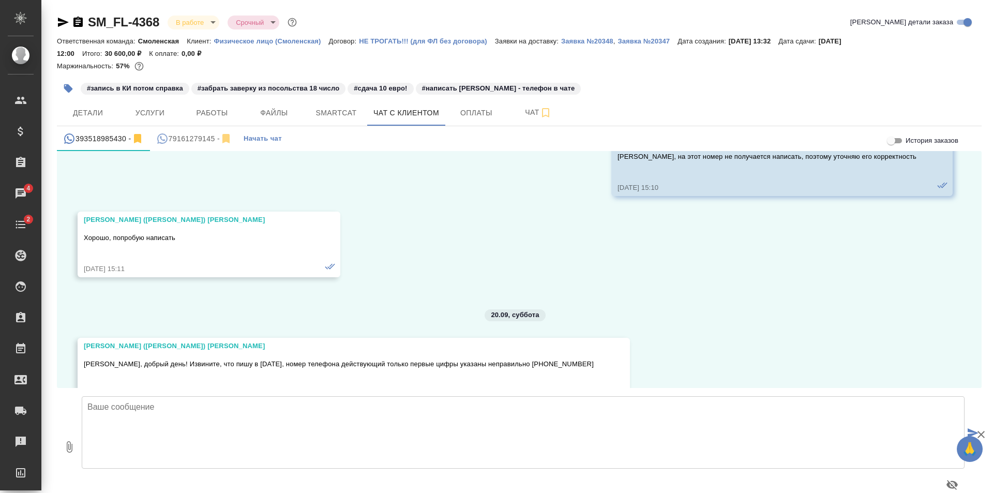
click at [149, 420] on textarea at bounding box center [523, 432] width 883 height 72
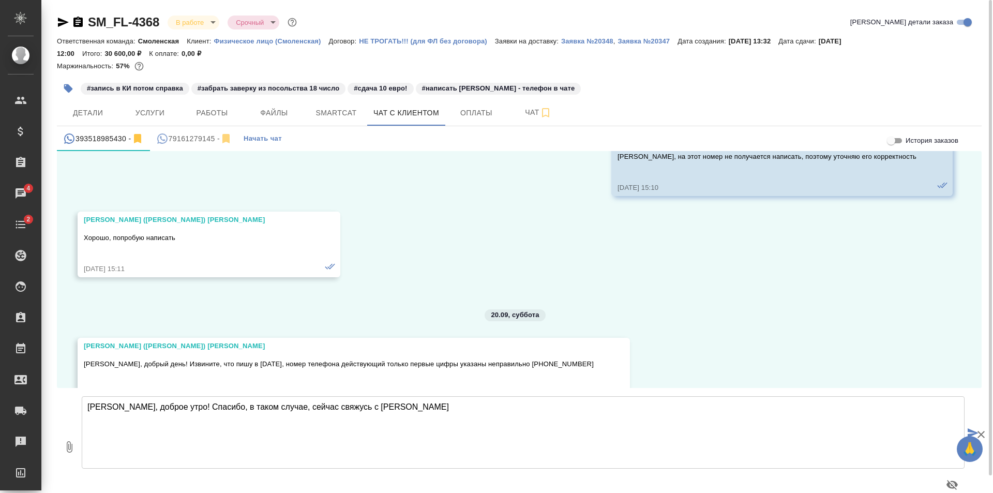
scroll to position [28069, 0]
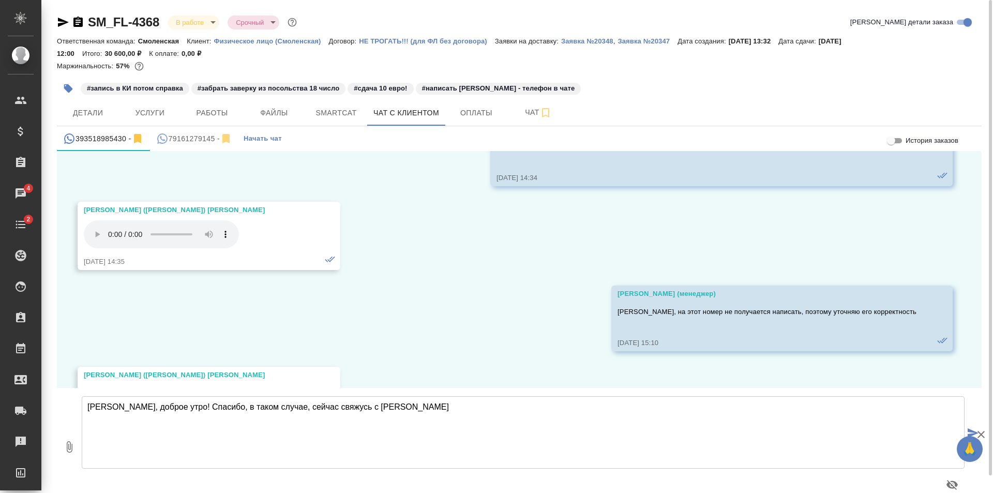
drag, startPoint x: 121, startPoint y: 408, endPoint x: 81, endPoint y: 404, distance: 40.5
click at [81, 404] on div "Ольга, доброе утро! Спасибо, в таком случае, сейчас свяжусь с Ольгой" at bounding box center [524, 446] width 892 height 109
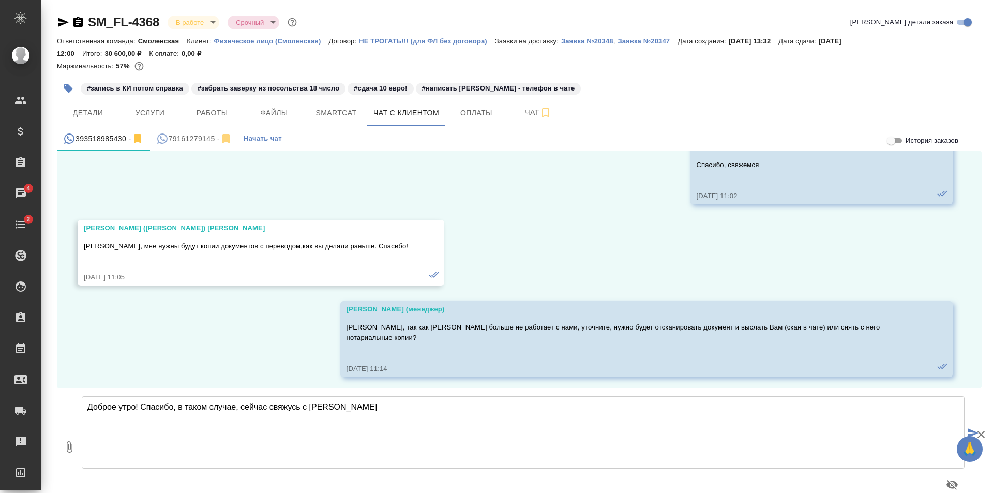
scroll to position [27055, 0]
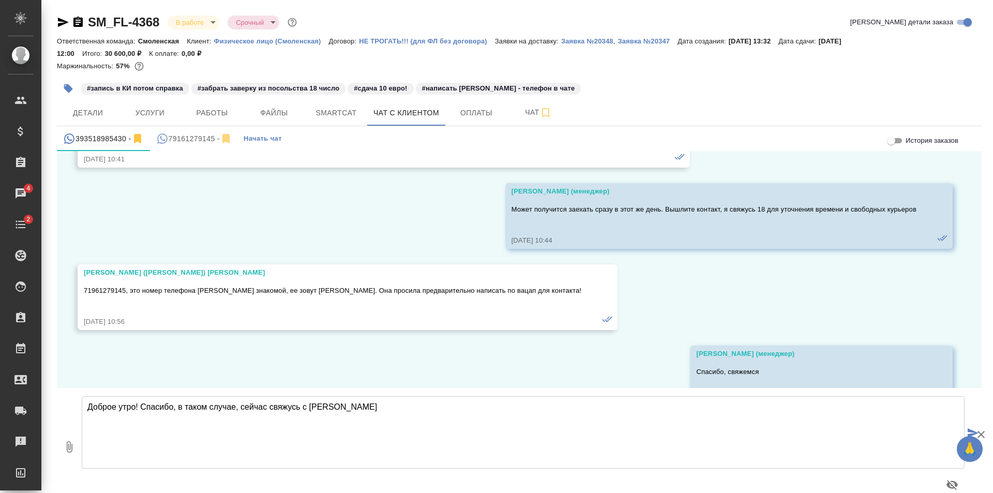
click at [390, 409] on textarea "Доброе утро! Спасибо, в таком случае, сейчас свяжусь с Ольгой" at bounding box center [523, 432] width 883 height 72
type textarea "Доброе утро! Спасибо, в таком случае, сейчас свяжусь с Ольгой"
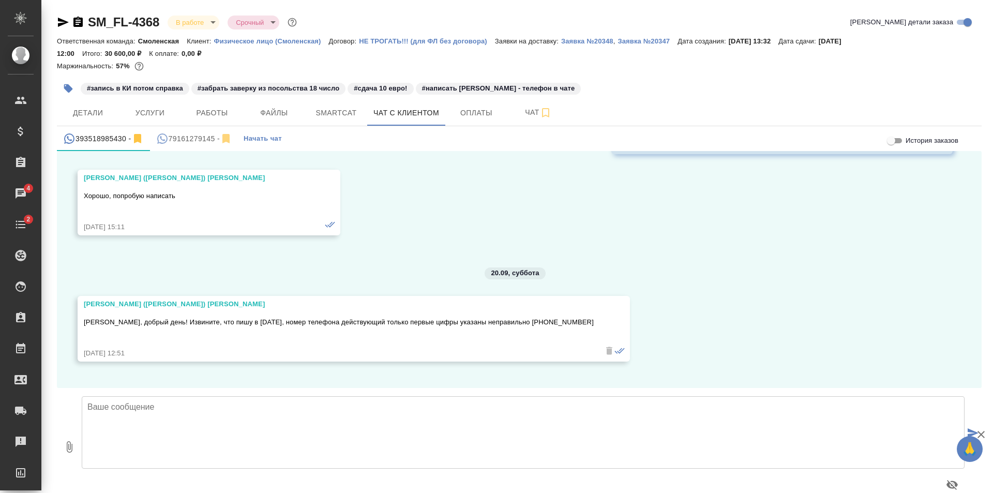
scroll to position [28372, 0]
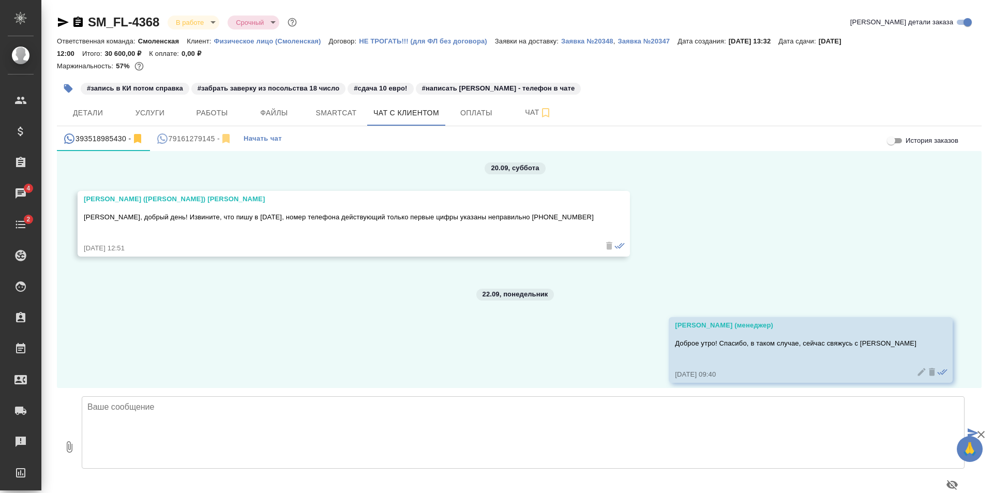
click at [185, 139] on div "79161279145 -" at bounding box center [194, 138] width 76 height 13
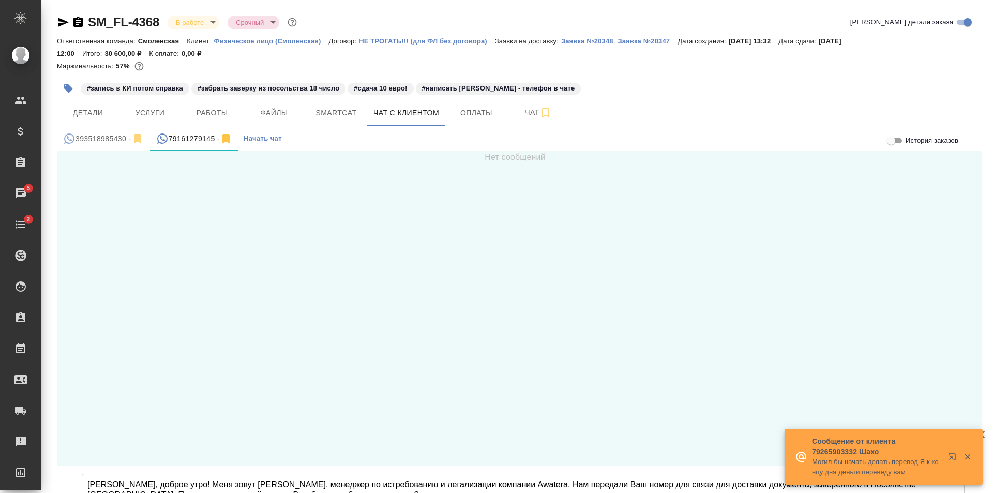
type textarea "Ольга, доброе утро! Меня зовут Мария, менеджер по истребованию и легализации ко…"
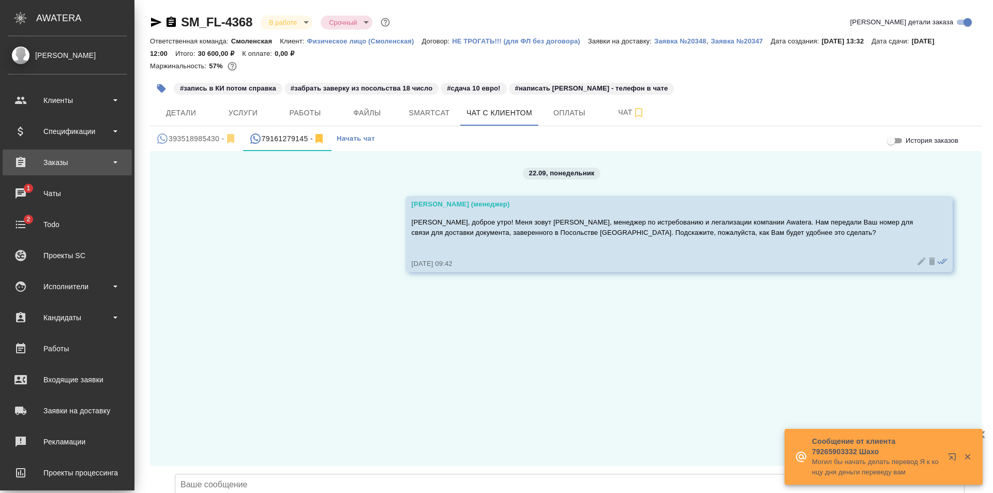
click at [76, 154] on div "Заказы" at bounding box center [67, 163] width 129 height 26
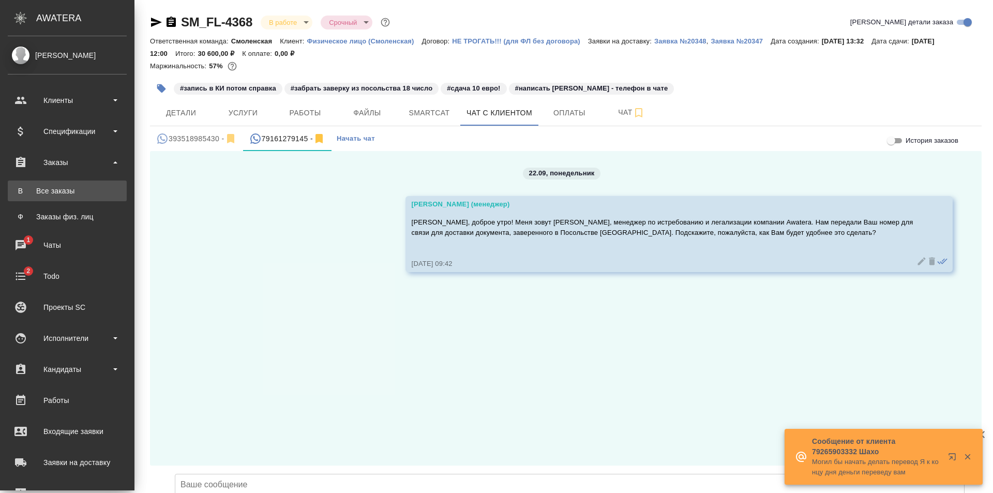
click at [67, 191] on div "Все заказы" at bounding box center [67, 191] width 109 height 10
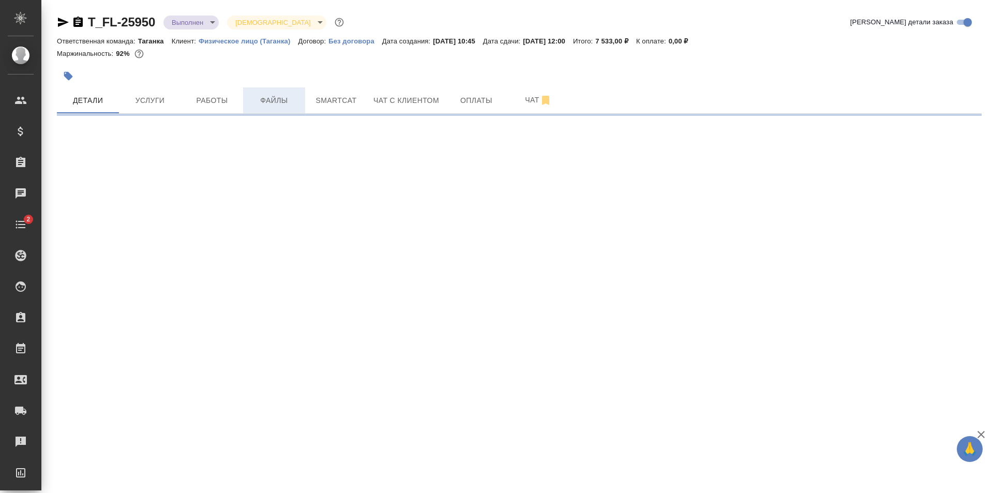
click at [261, 98] on span "Файлы" at bounding box center [274, 100] width 50 height 13
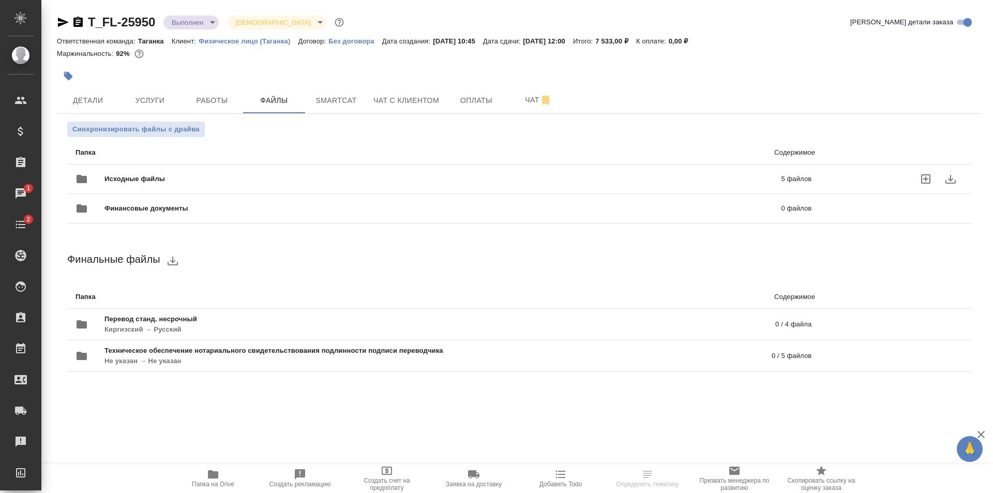
click at [256, 183] on span "Исходные файлы" at bounding box center [289, 179] width 369 height 10
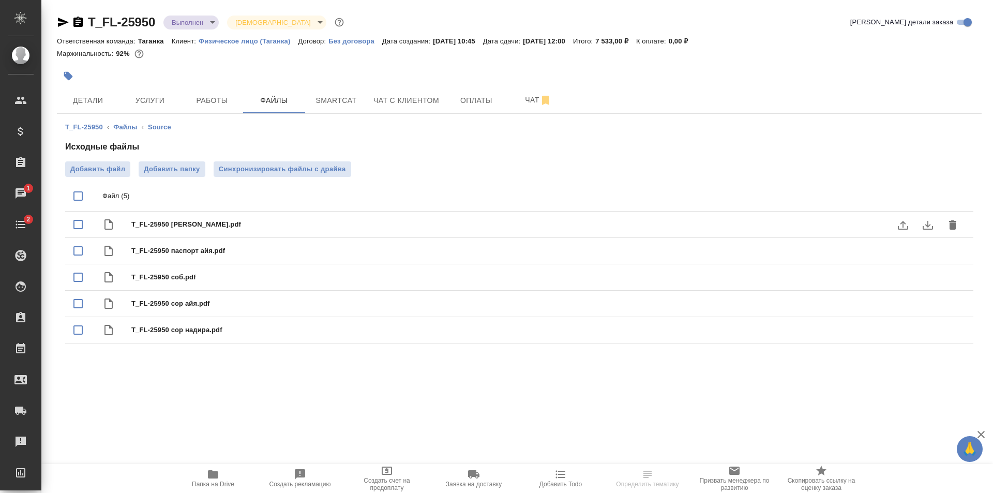
click at [924, 222] on icon "download" at bounding box center [928, 225] width 12 height 12
click at [922, 250] on button "download" at bounding box center [928, 251] width 25 height 25
click at [919, 278] on button "download" at bounding box center [928, 277] width 25 height 25
click at [924, 303] on icon "download" at bounding box center [928, 304] width 12 height 12
click at [927, 326] on icon "download" at bounding box center [928, 330] width 12 height 12
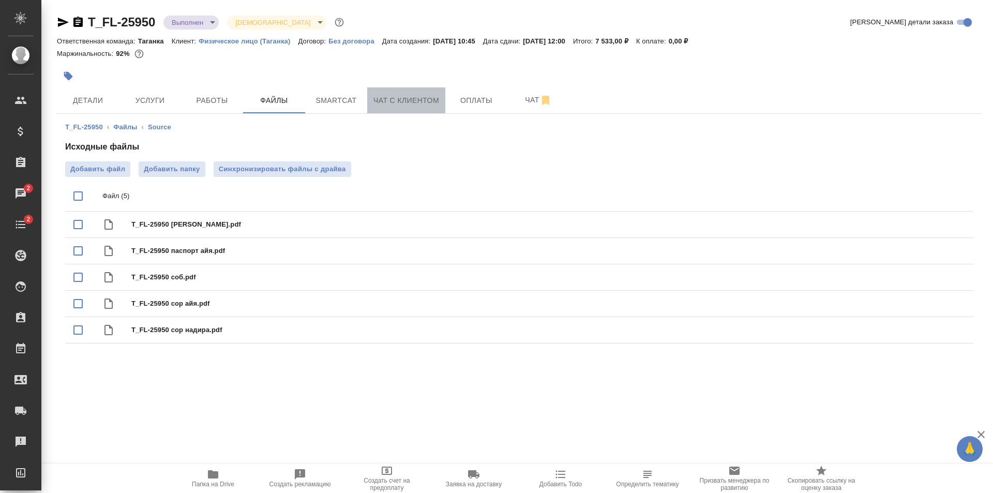
click at [395, 98] on span "Чат с клиентом" at bounding box center [407, 100] width 66 height 13
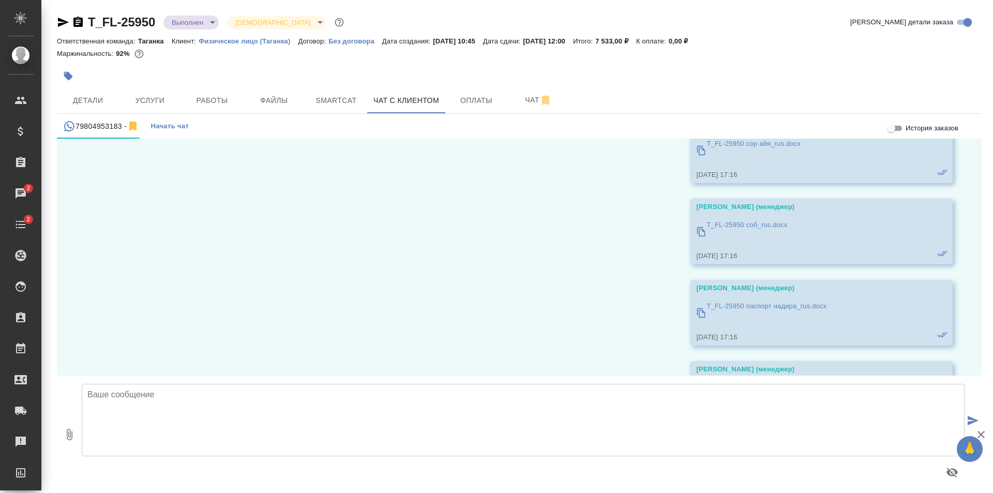
scroll to position [4522, 0]
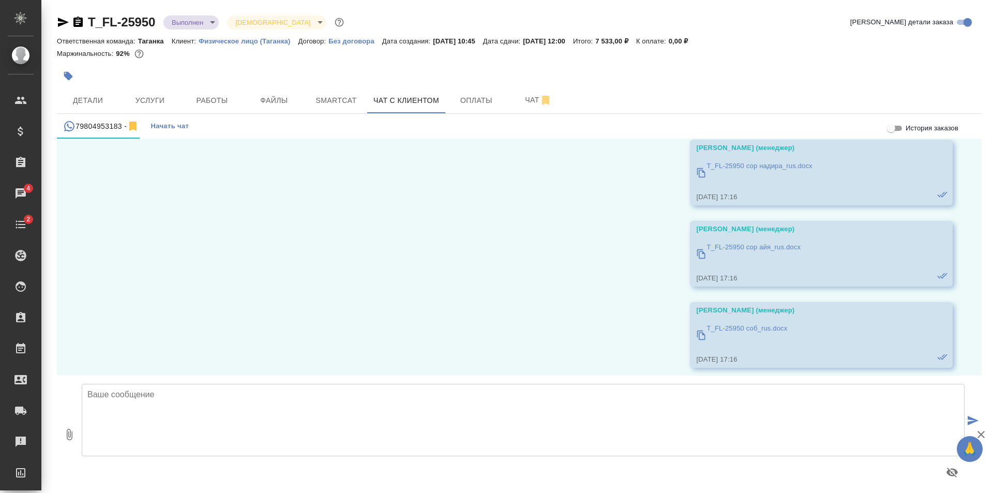
click at [215, 275] on div "17.09, среда Галишева Мария (менеджер) Добрый день! Меня зовут Мария, менеджер …" at bounding box center [519, 257] width 925 height 237
click at [741, 171] on p "T_FL-25950 сор надира_rus.docx" at bounding box center [760, 166] width 106 height 10
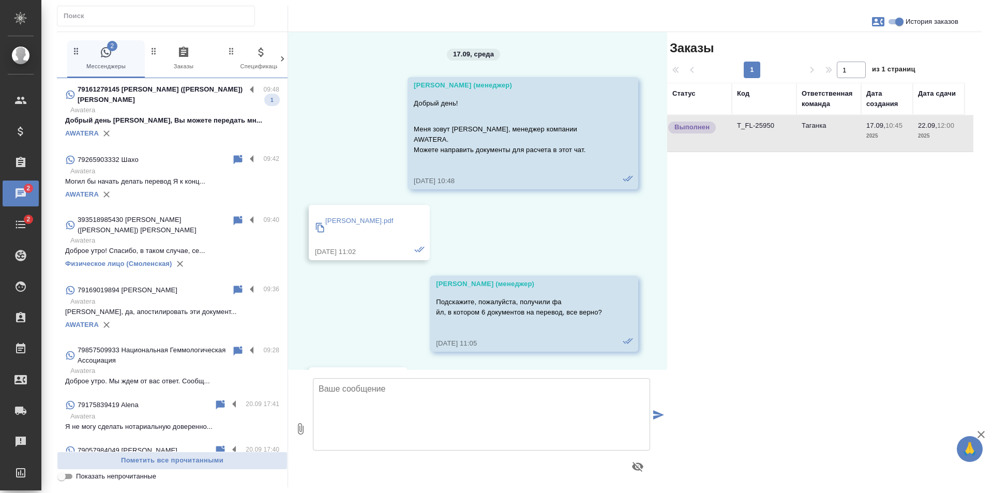
scroll to position [2897, 0]
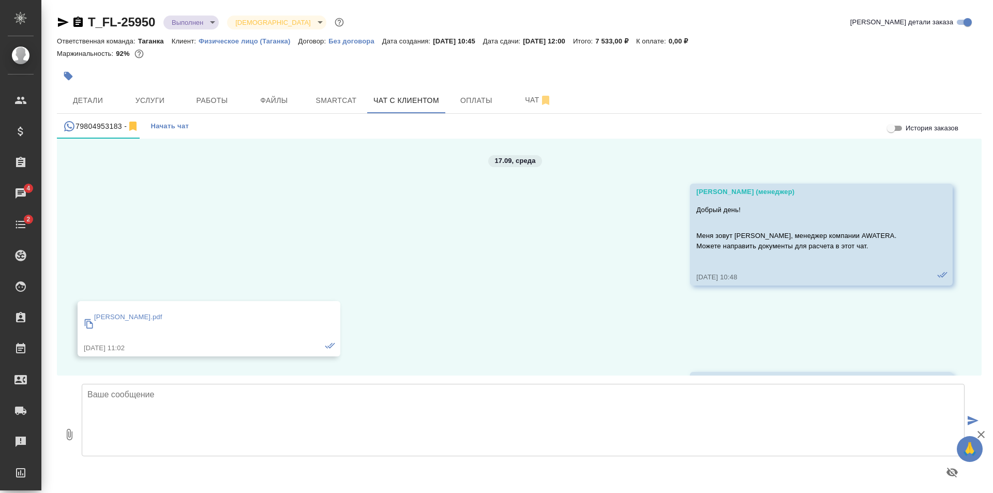
scroll to position [4522, 0]
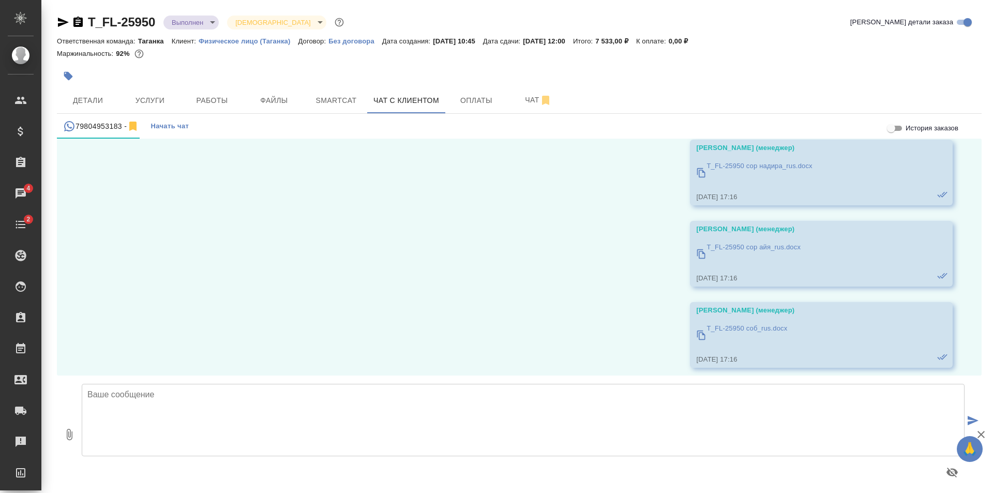
click at [745, 253] on p "T_FL-25950 сор айя_rus.docx" at bounding box center [754, 247] width 94 height 10
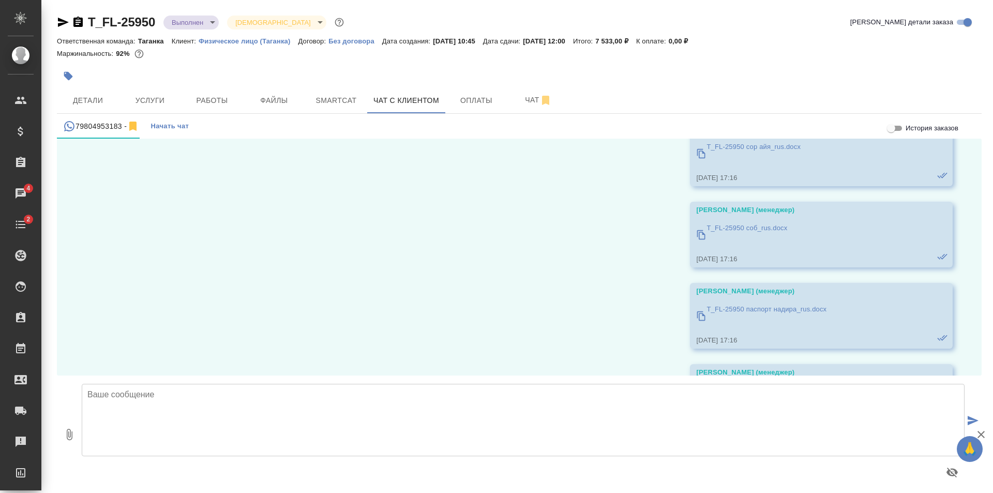
scroll to position [4625, 0]
click at [728, 230] on p "T_FL-25950 соб_rus.docx" at bounding box center [747, 225] width 81 height 10
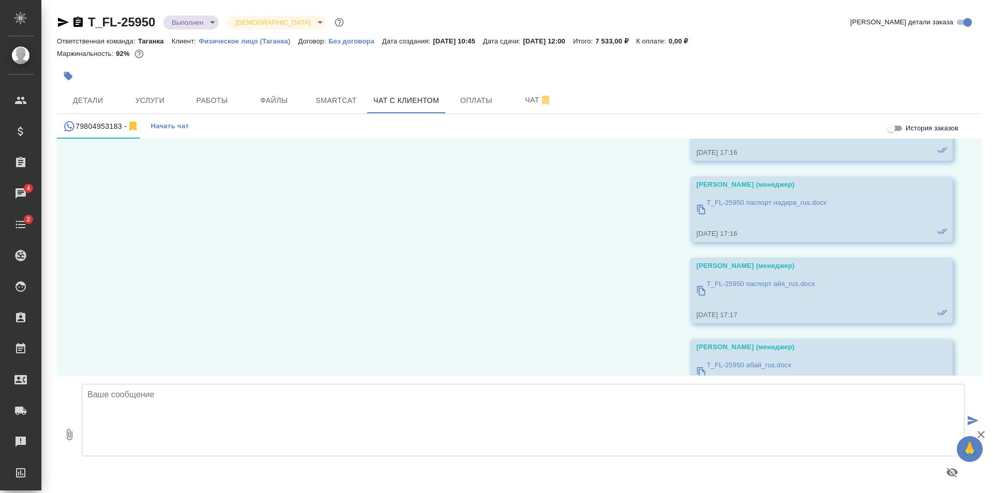
click at [736, 208] on p "T_FL-25950 паспорт надира_rus.docx" at bounding box center [767, 203] width 120 height 10
click at [744, 289] on p "T_FL-25950 паспорт айя_rus.docx" at bounding box center [761, 284] width 108 height 10
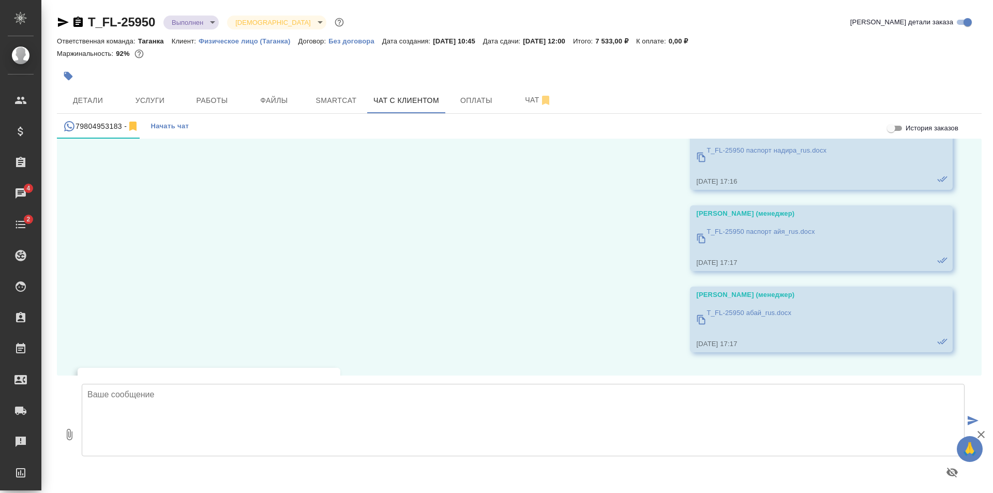
scroll to position [4832, 0]
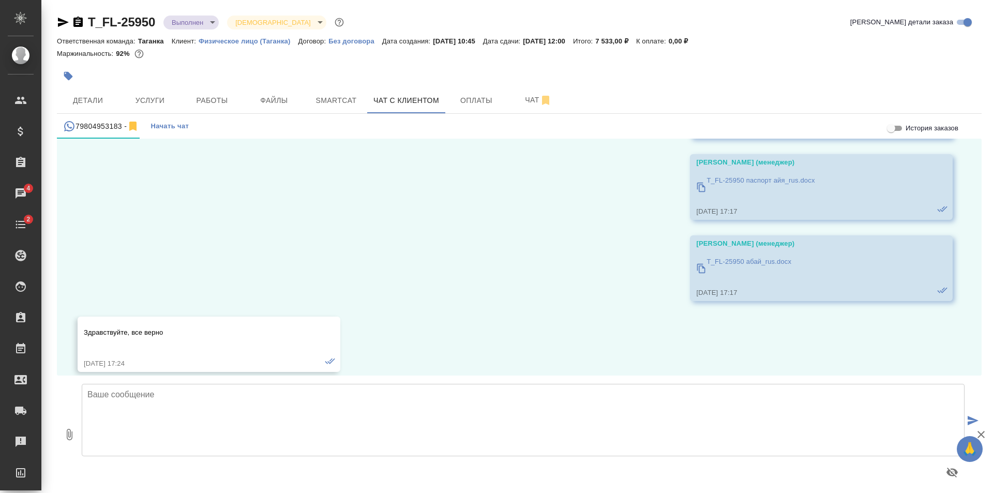
click at [745, 267] on p "T_FL-25950 абай_rus.docx" at bounding box center [749, 262] width 85 height 10
